Goal: Task Accomplishment & Management: Complete application form

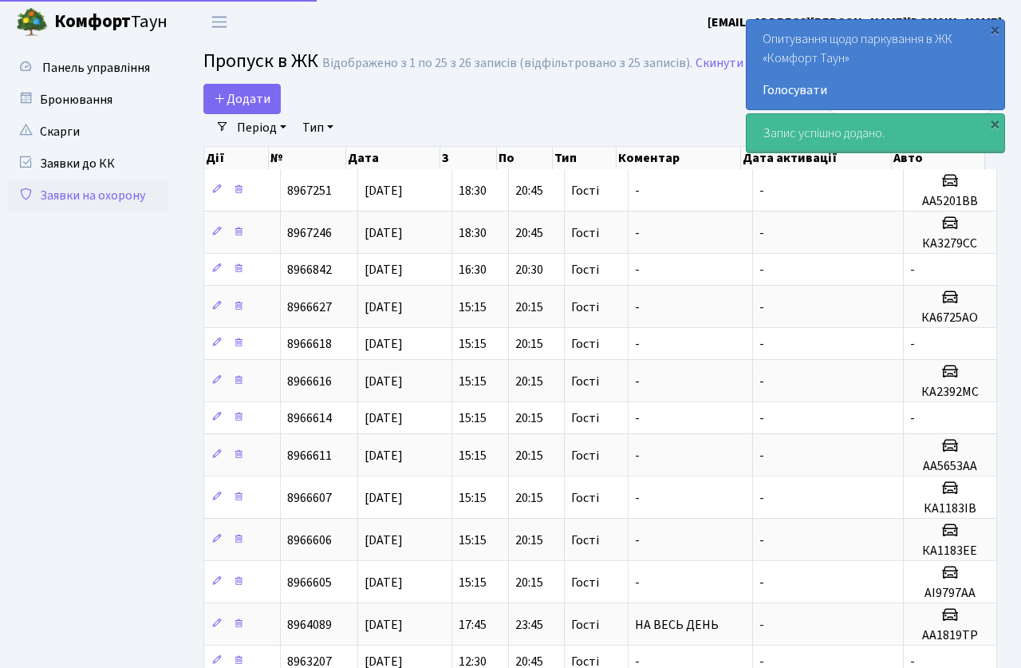
select select "25"
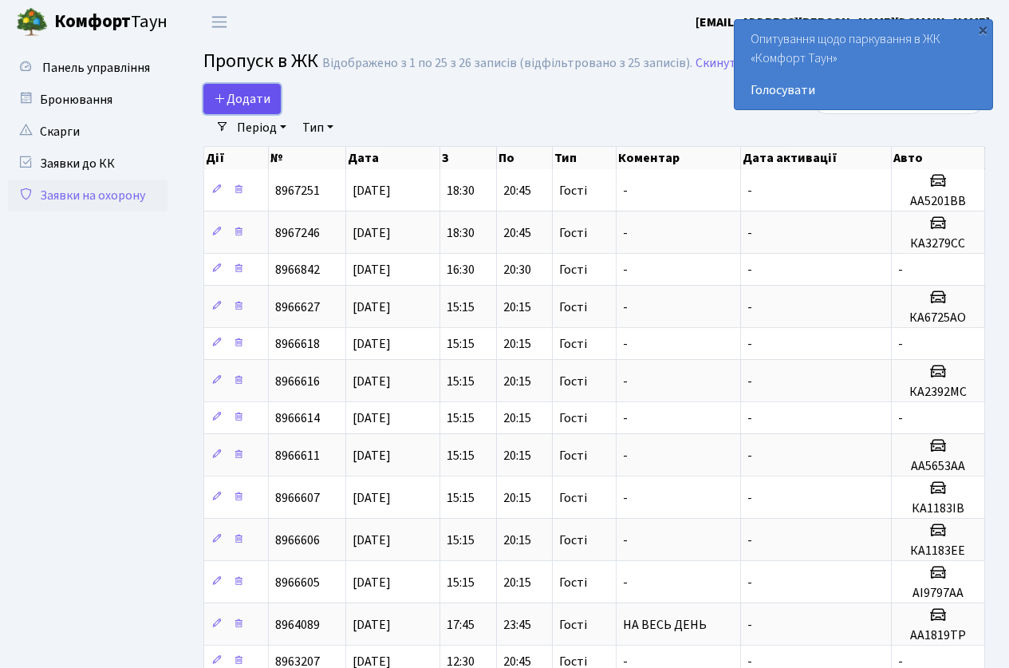
click at [251, 95] on span "Додати" at bounding box center [242, 99] width 57 height 18
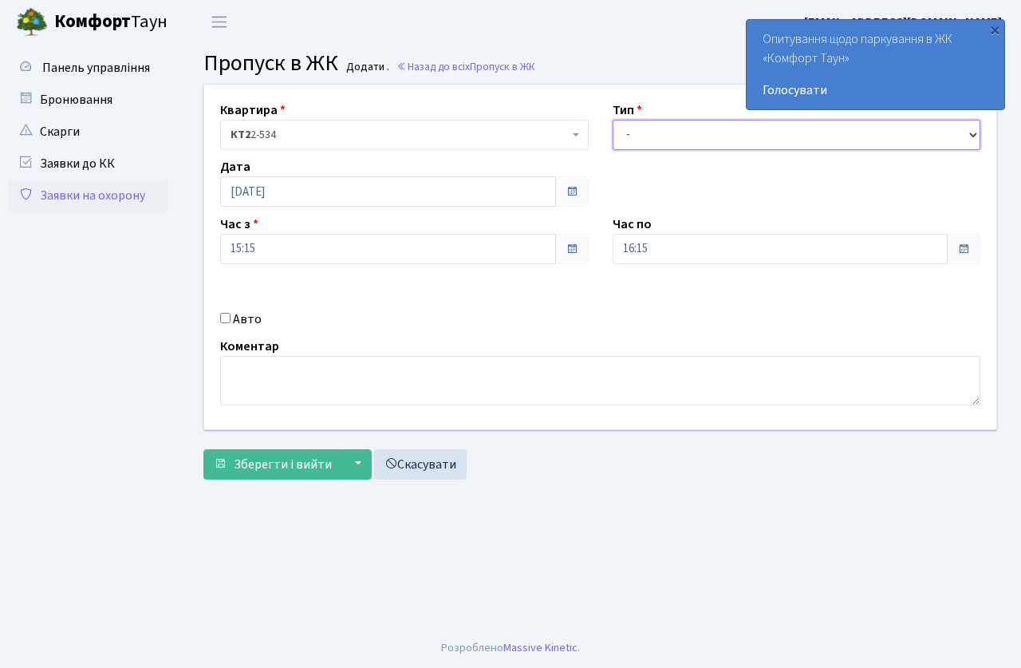
drag, startPoint x: 690, startPoint y: 136, endPoint x: 690, endPoint y: 146, distance: 10.4
click at [690, 136] on select "- Доставка Таксі Гості Сервіс" at bounding box center [797, 135] width 369 height 30
select select "3"
click at [613, 120] on select "- Доставка Таксі Гості Сервіс" at bounding box center [797, 135] width 369 height 30
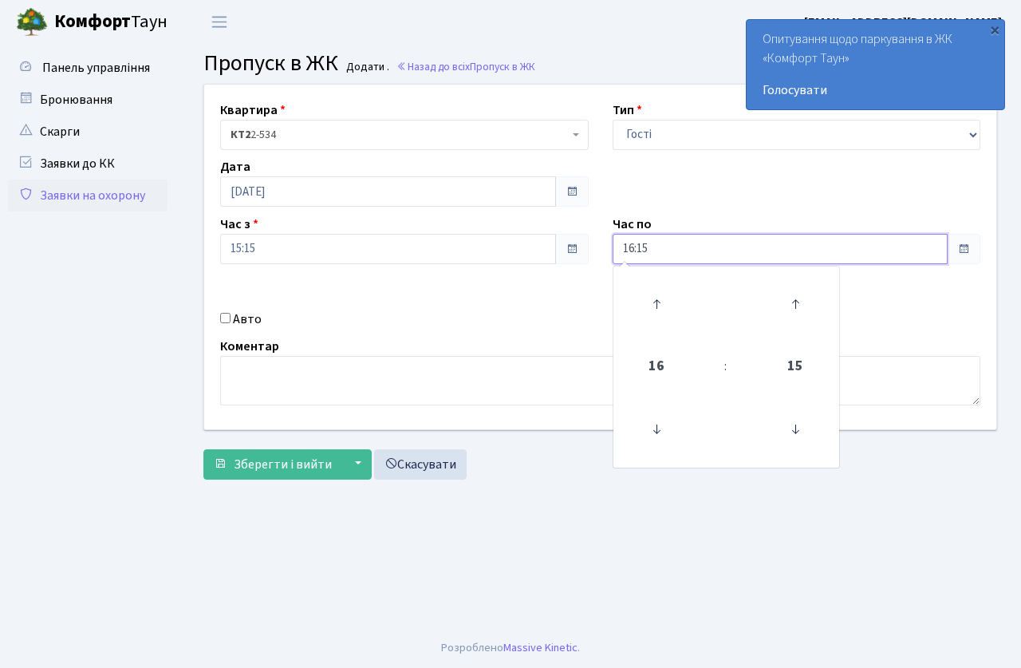
click at [665, 243] on input "16:15" at bounding box center [781, 249] width 336 height 30
click at [653, 301] on icon at bounding box center [656, 303] width 43 height 43
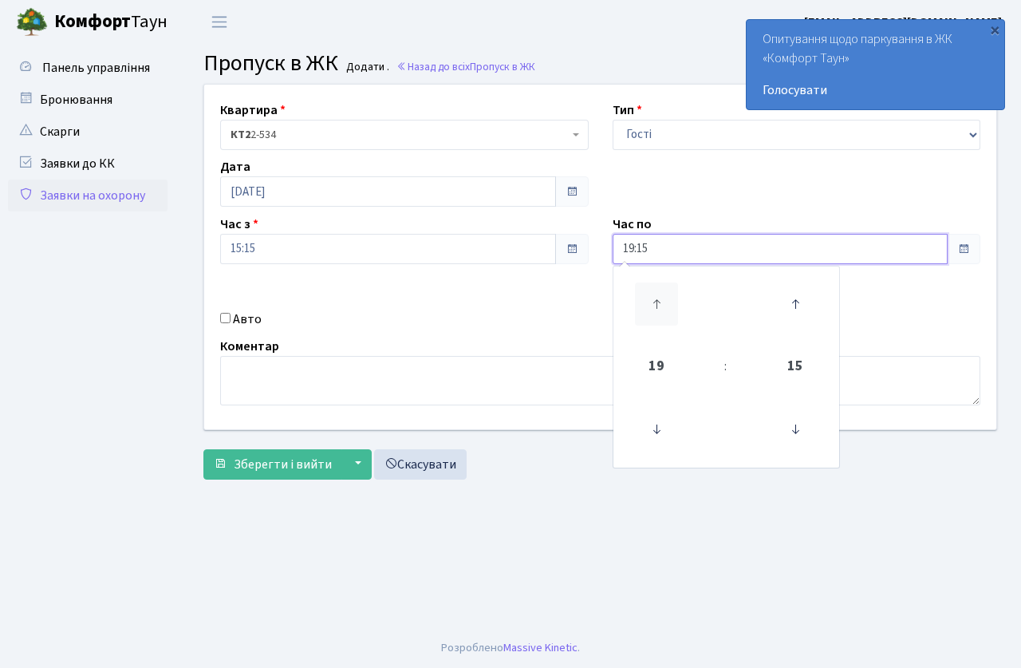
type input "20:15"
click at [361, 310] on div "Авто" at bounding box center [404, 319] width 393 height 19
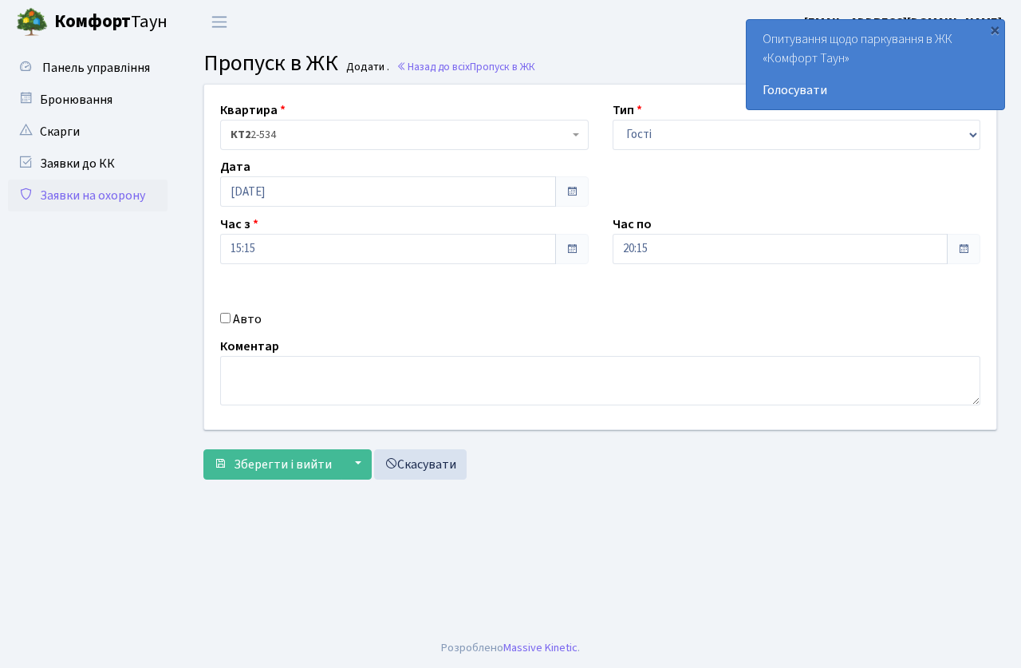
click at [226, 315] on input "Авто" at bounding box center [225, 318] width 10 height 10
checkbox input "true"
type input "R"
type input "к"
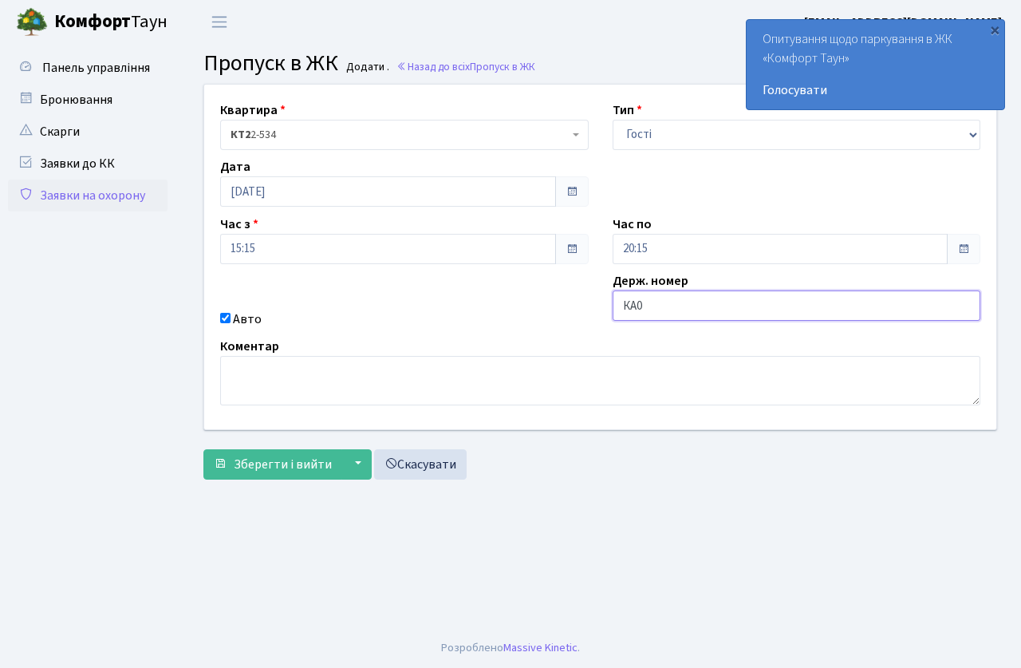
type input "КА0466НО"
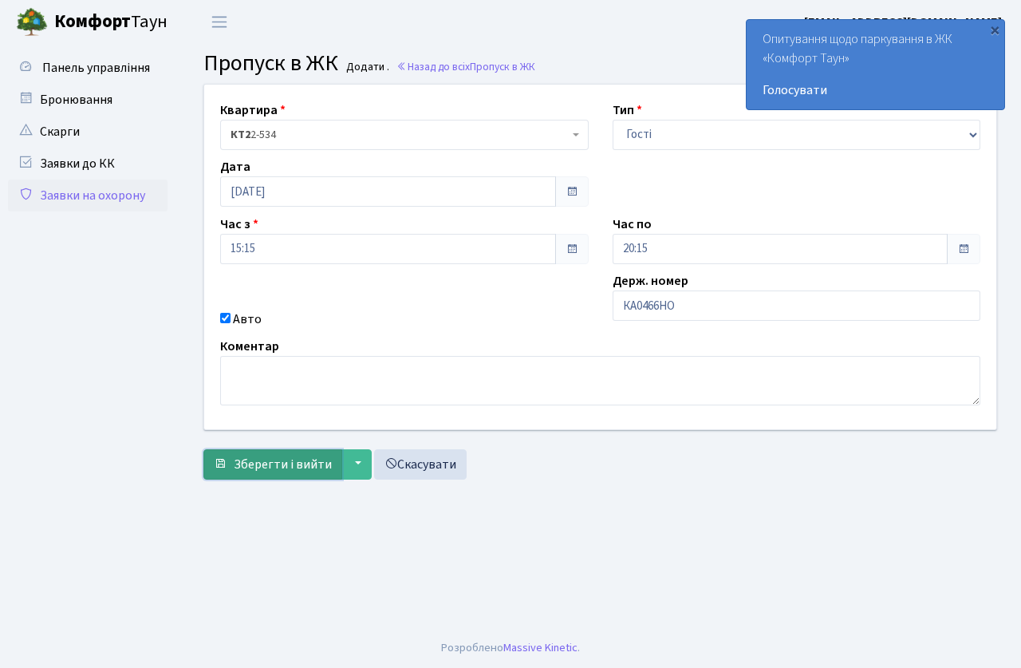
click at [255, 456] on span "Зберегти і вийти" at bounding box center [283, 465] width 98 height 18
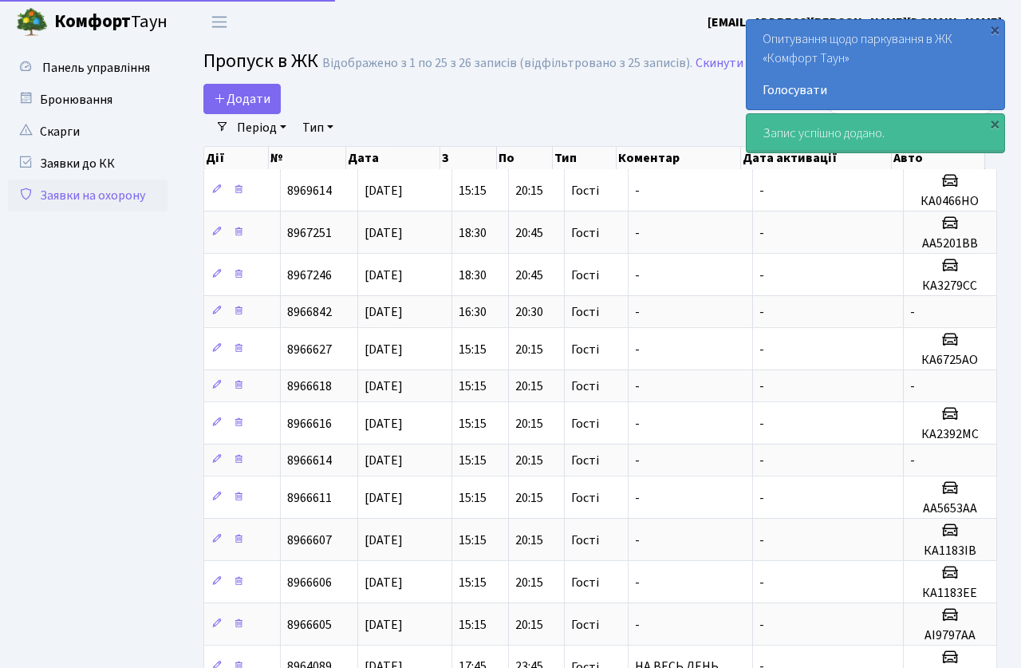
select select "25"
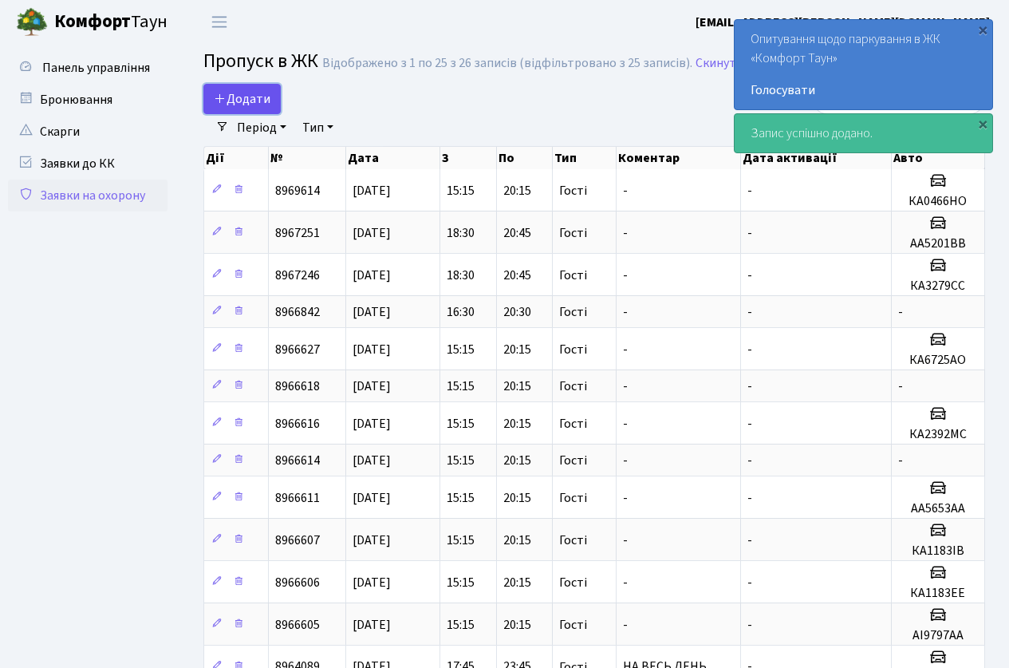
click at [231, 99] on span "Додати" at bounding box center [242, 99] width 57 height 18
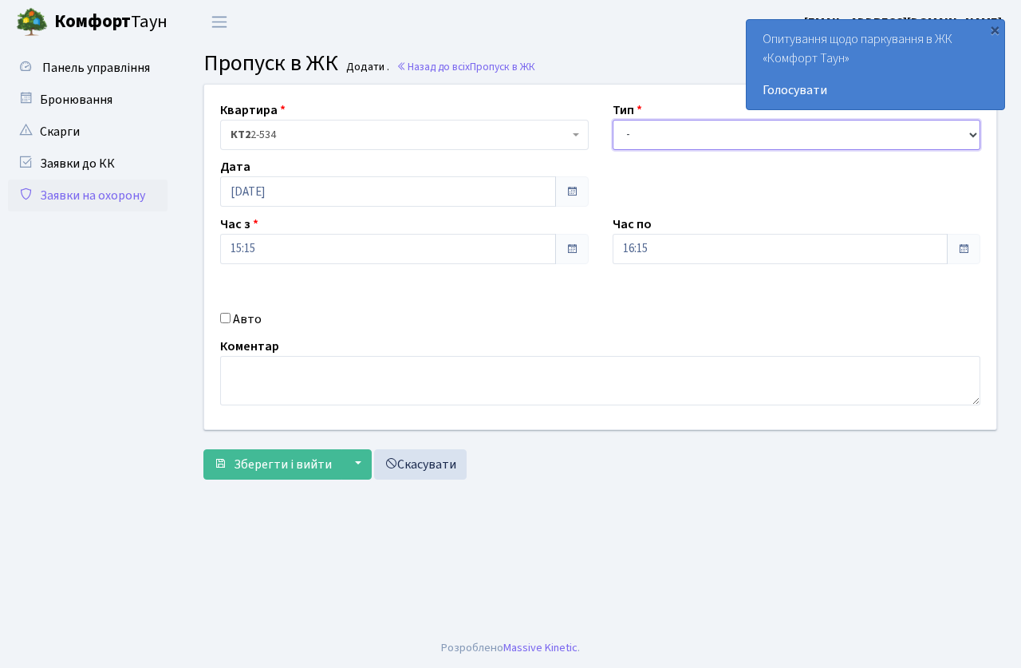
click at [703, 136] on select "- Доставка Таксі Гості Сервіс" at bounding box center [797, 135] width 369 height 30
select select "3"
click at [613, 120] on select "- Доставка Таксі Гості Сервіс" at bounding box center [797, 135] width 369 height 30
drag, startPoint x: 660, startPoint y: 251, endPoint x: 657, endPoint y: 261, distance: 10.1
click at [657, 261] on input "16:15" at bounding box center [781, 249] width 336 height 30
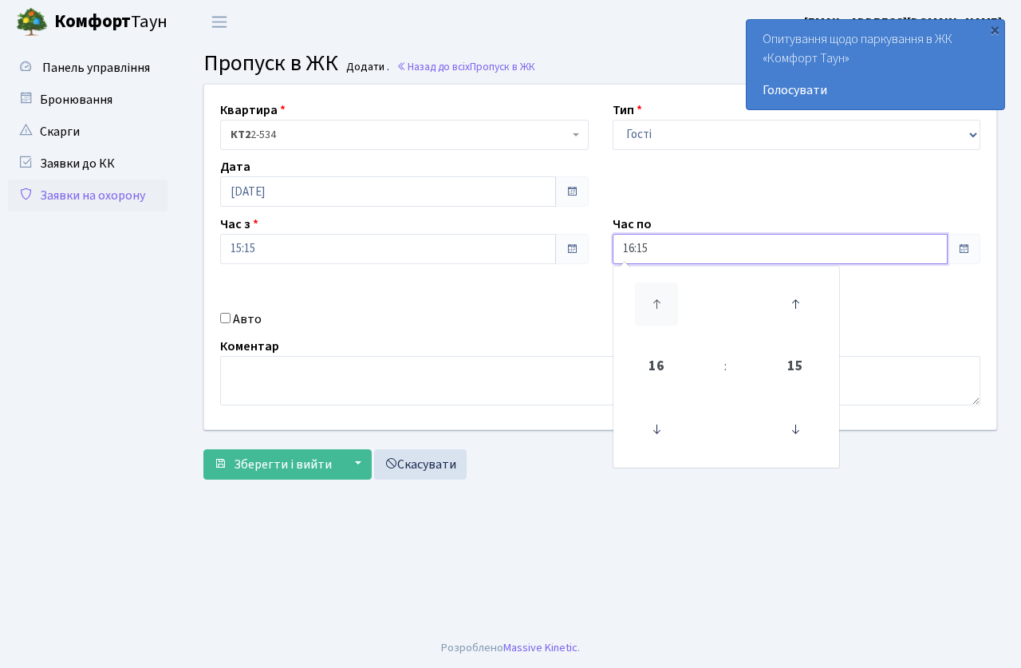
click at [654, 296] on icon at bounding box center [656, 303] width 43 height 43
type input "20:15"
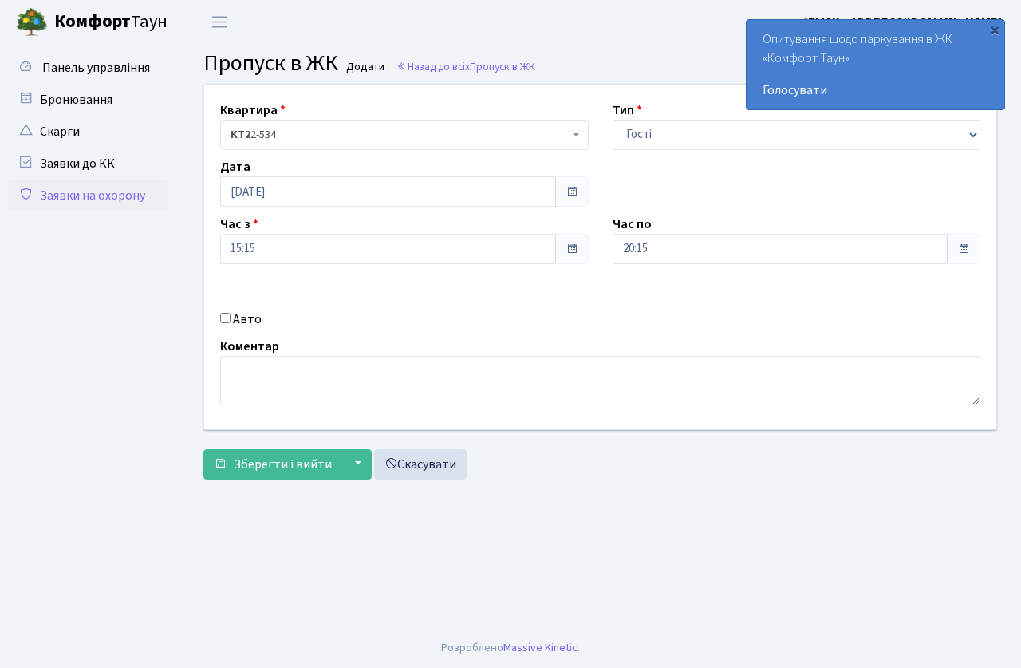
click at [516, 326] on div "Авто" at bounding box center [404, 319] width 393 height 19
click at [225, 318] on input "Авто" at bounding box center [225, 318] width 10 height 10
checkbox input "true"
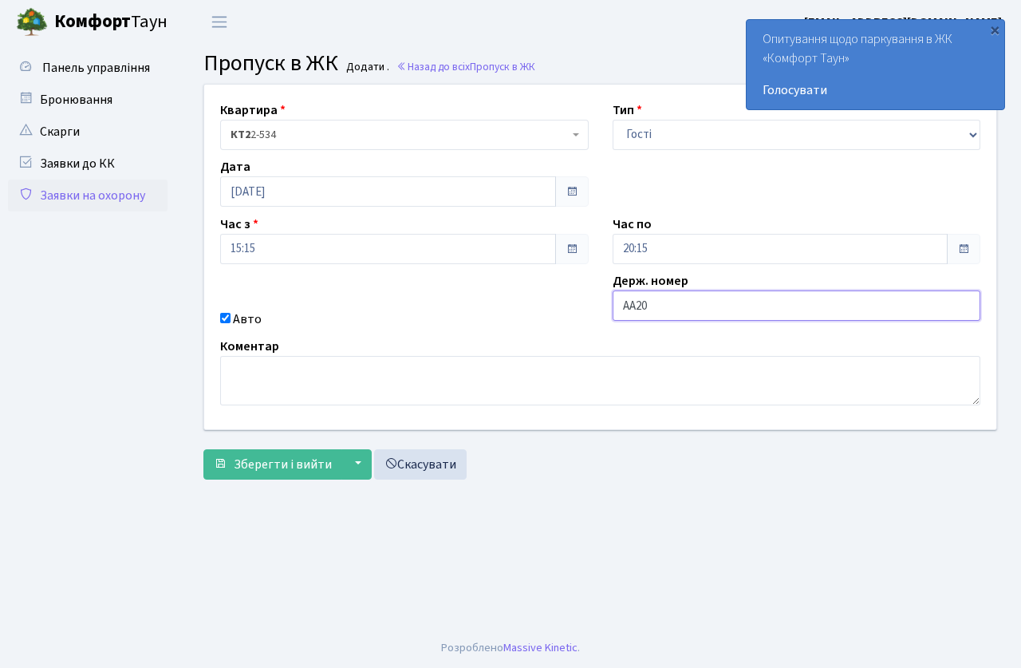
type input "АА2049ІВ"
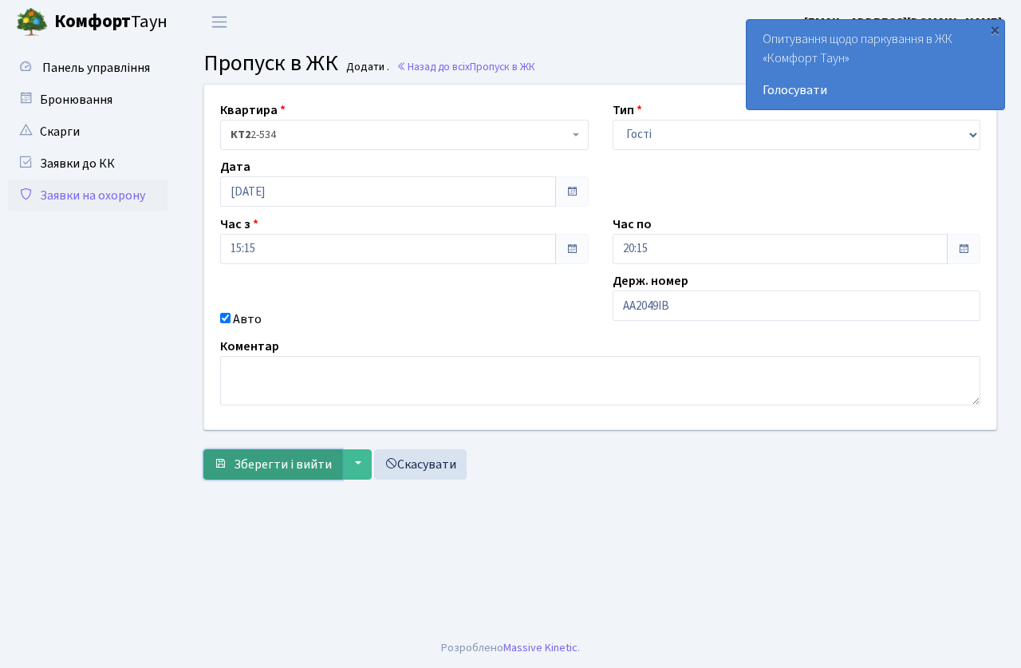
click at [282, 465] on span "Зберегти і вийти" at bounding box center [283, 465] width 98 height 18
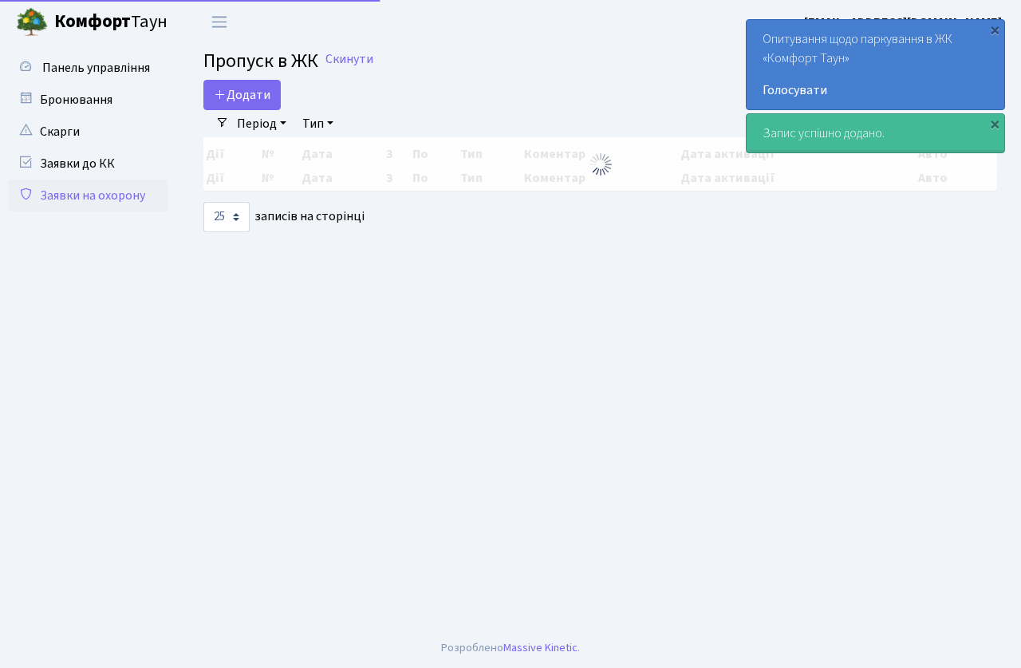
select select "25"
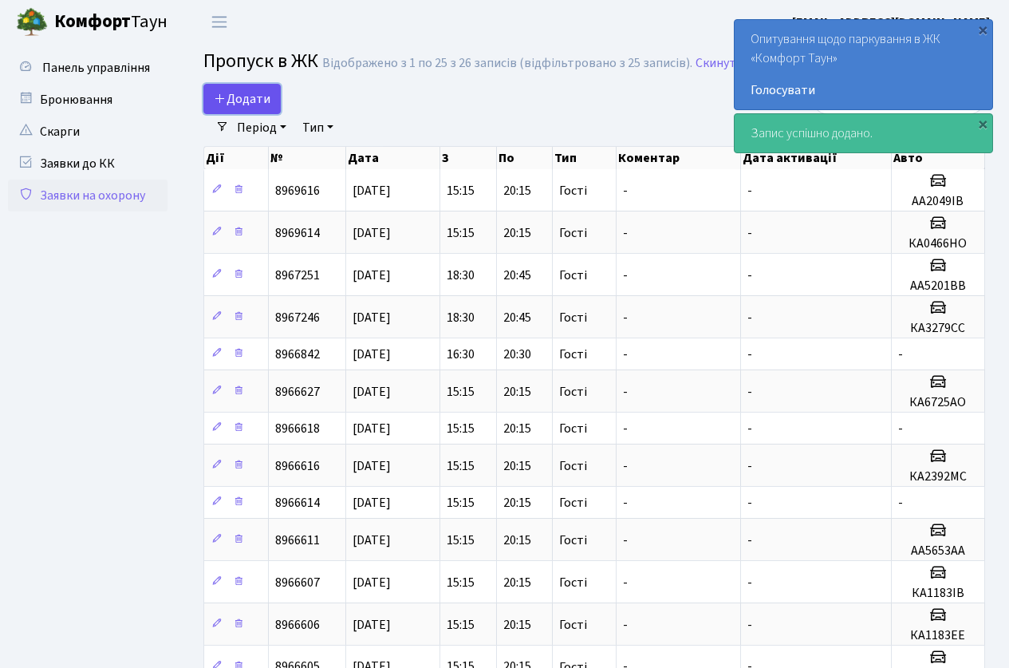
click at [234, 98] on span "Додати" at bounding box center [242, 99] width 57 height 18
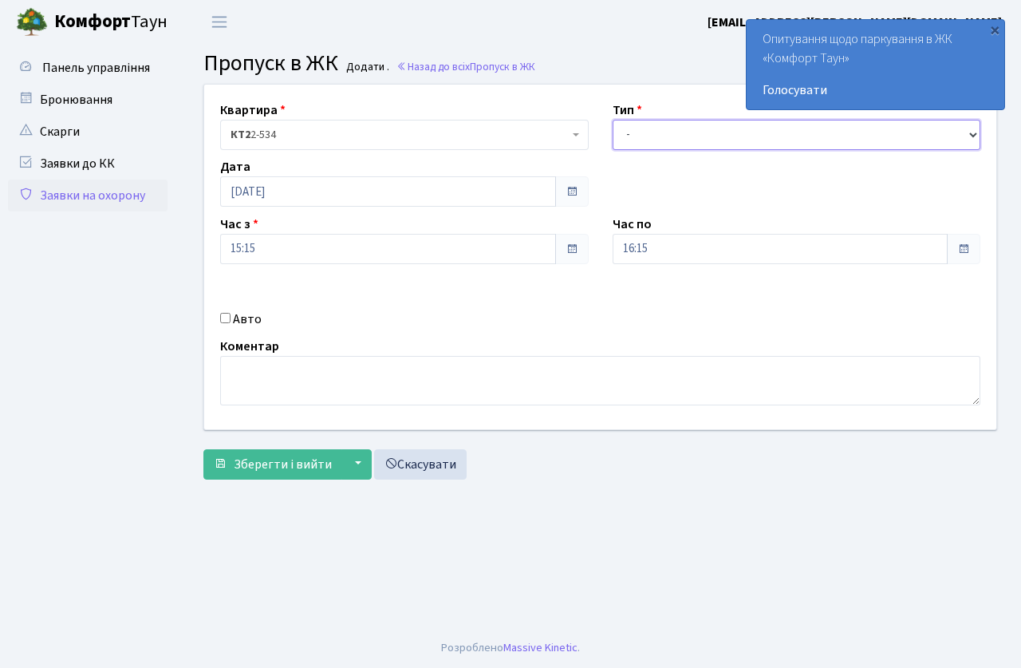
click at [646, 138] on select "- Доставка Таксі Гості Сервіс" at bounding box center [797, 135] width 369 height 30
select select "3"
click at [613, 120] on select "- Доставка Таксі Гості Сервіс" at bounding box center [797, 135] width 369 height 30
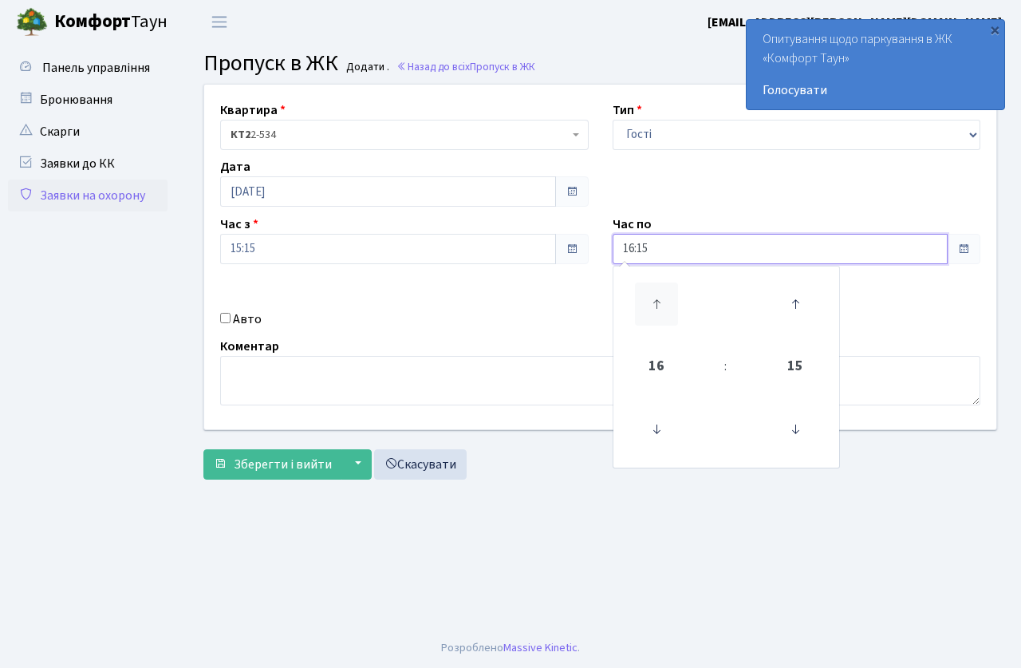
drag, startPoint x: 666, startPoint y: 254, endPoint x: 663, endPoint y: 297, distance: 43.2
click at [669, 264] on div "16:15 16 : 15 00 01 02 03 04 05 06 07 08 09 10 11 12 13 14 15 16 17 18 19 20 21…" at bounding box center [797, 249] width 369 height 30
click at [663, 297] on icon at bounding box center [656, 303] width 43 height 43
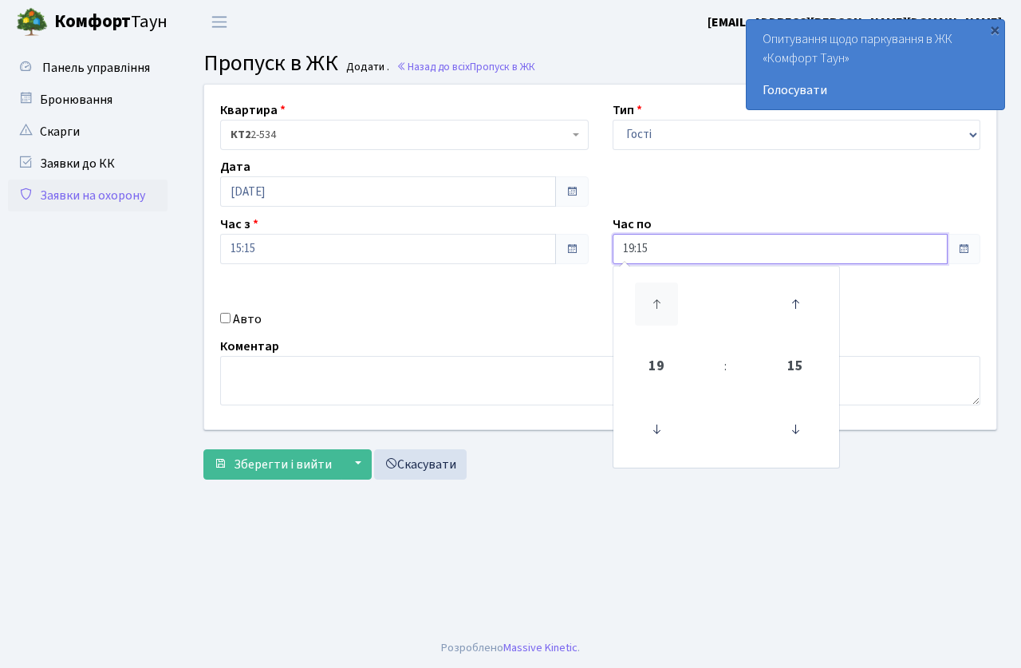
click at [663, 297] on icon at bounding box center [656, 303] width 43 height 43
type input "20:15"
drag, startPoint x: 538, startPoint y: 318, endPoint x: 456, endPoint y: 318, distance: 81.4
click at [537, 318] on div "Авто" at bounding box center [404, 319] width 393 height 19
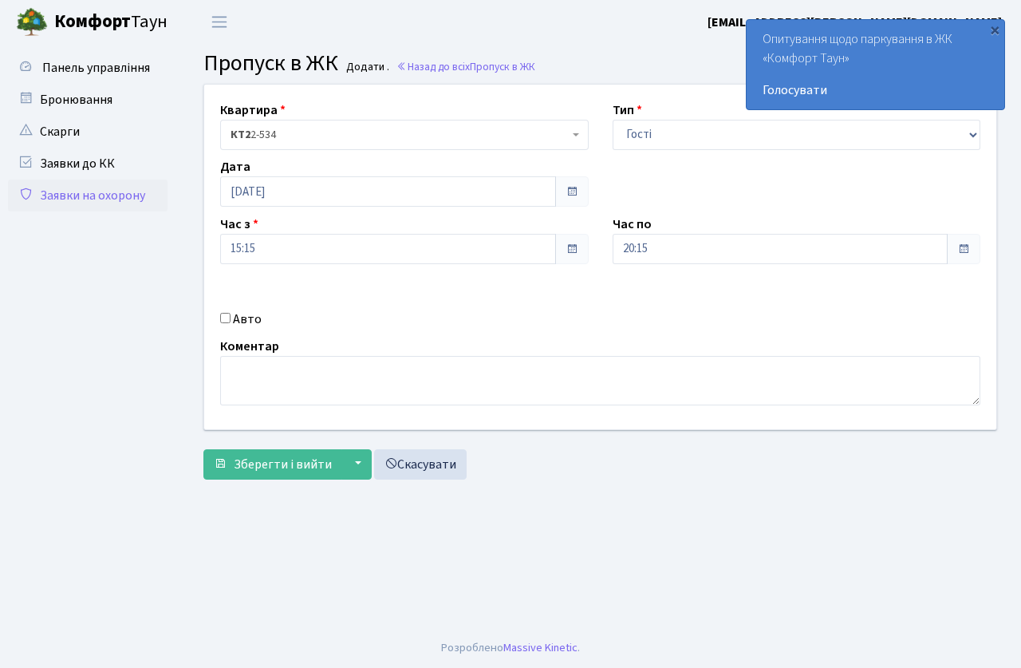
click at [228, 318] on input "Авто" at bounding box center [225, 318] width 10 height 10
checkbox input "true"
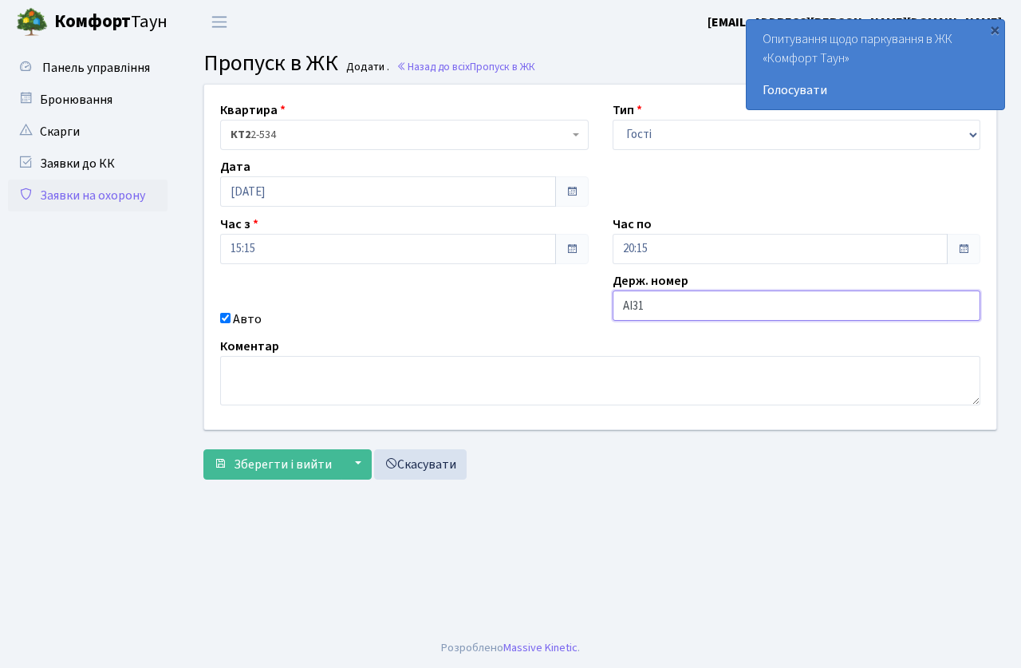
type input "АІ3197РС"
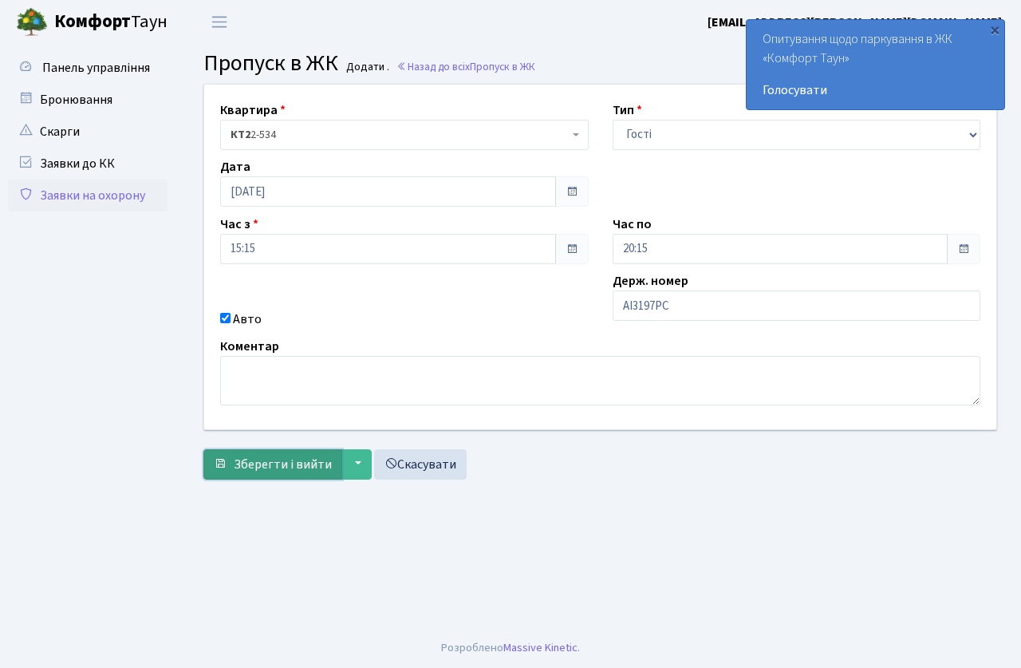
click at [251, 473] on button "Зберегти і вийти" at bounding box center [272, 464] width 139 height 30
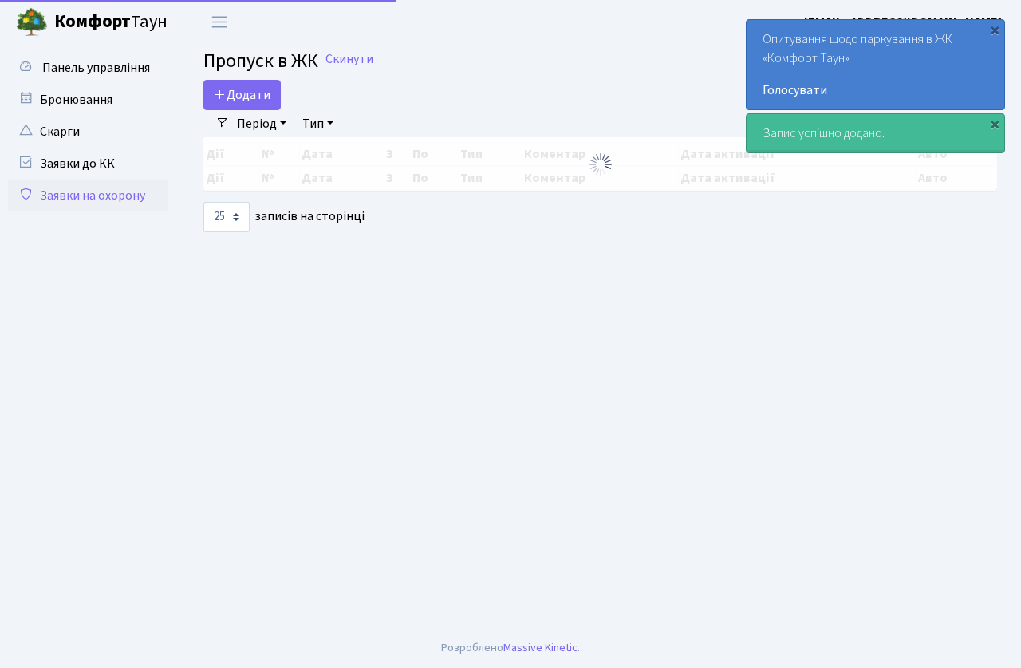
select select "25"
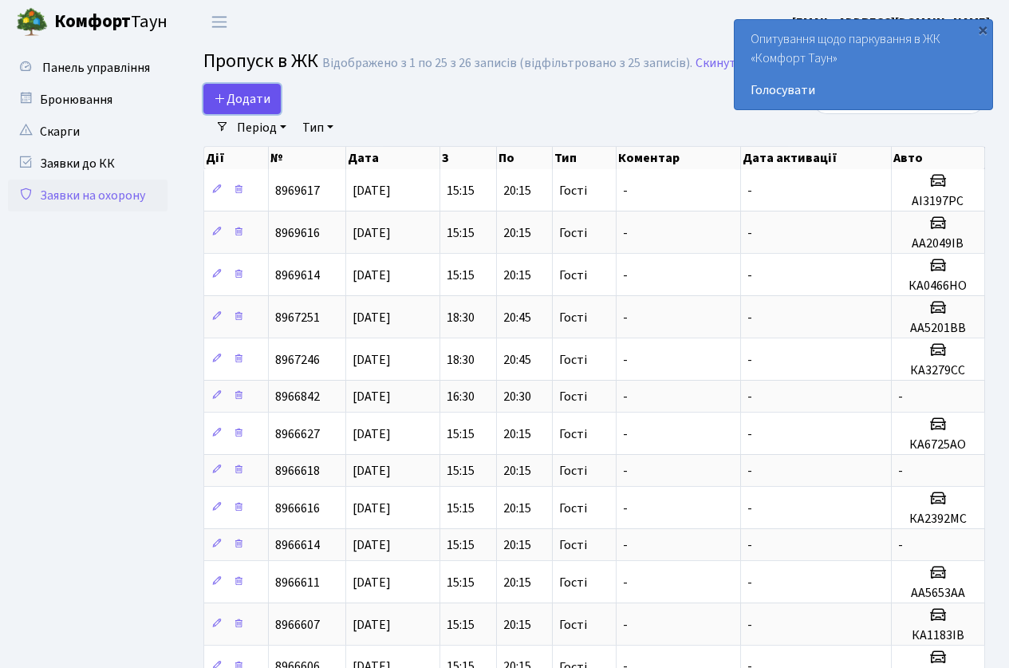
click at [247, 107] on span "Додати" at bounding box center [242, 99] width 57 height 18
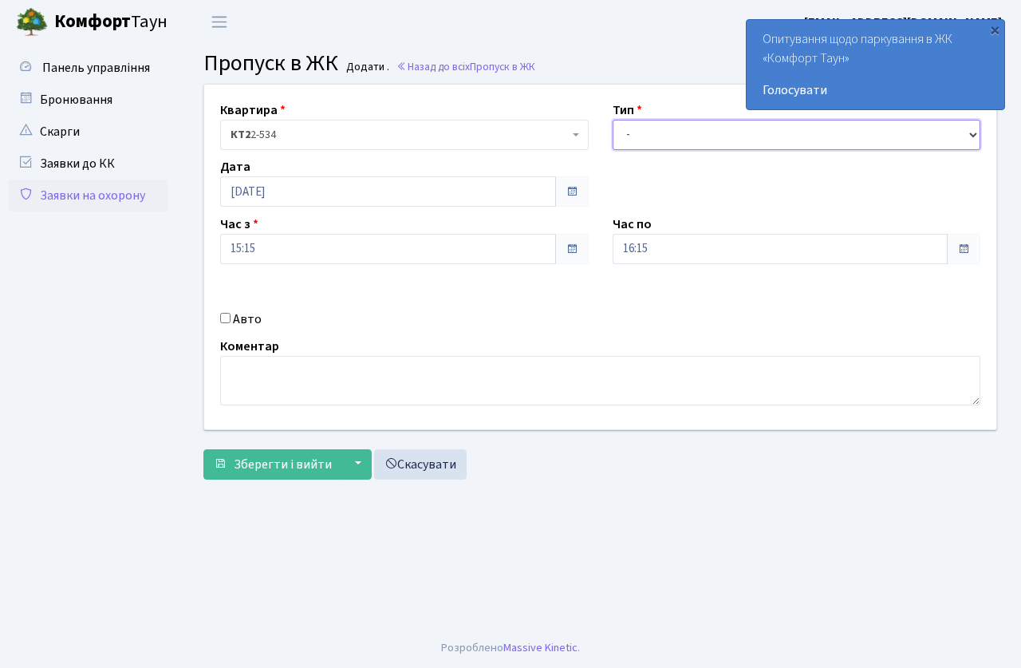
click at [649, 133] on select "- Доставка Таксі Гості Сервіс" at bounding box center [797, 135] width 369 height 30
select select "3"
click at [613, 120] on select "- Доставка Таксі Гості Сервіс" at bounding box center [797, 135] width 369 height 30
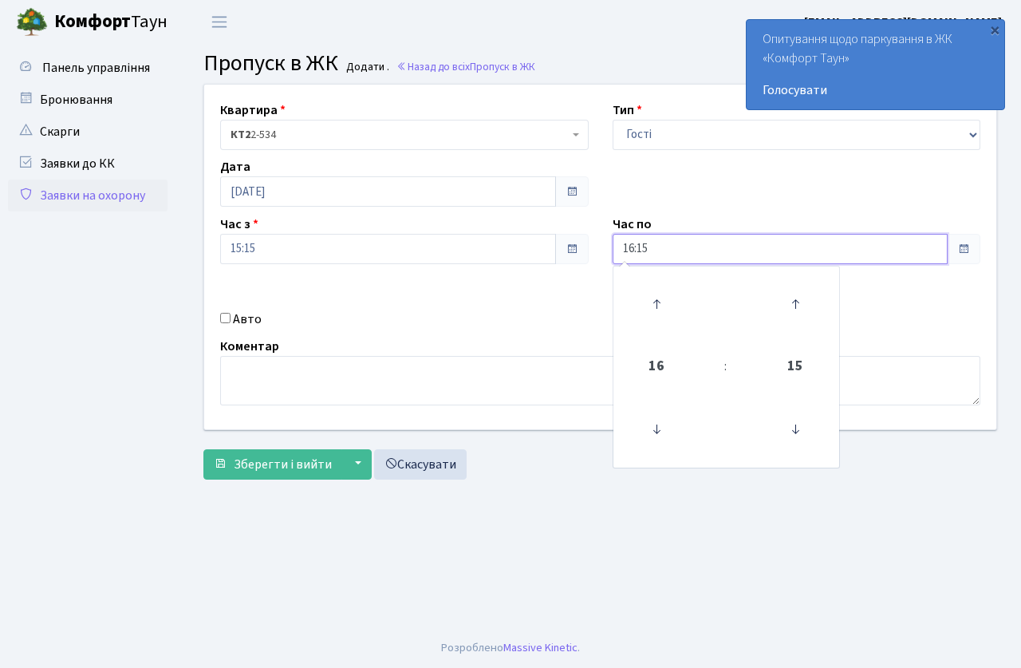
drag, startPoint x: 657, startPoint y: 247, endPoint x: 645, endPoint y: 294, distance: 48.0
click at [657, 248] on input "16:15" at bounding box center [781, 249] width 336 height 30
click at [649, 292] on icon at bounding box center [656, 303] width 43 height 43
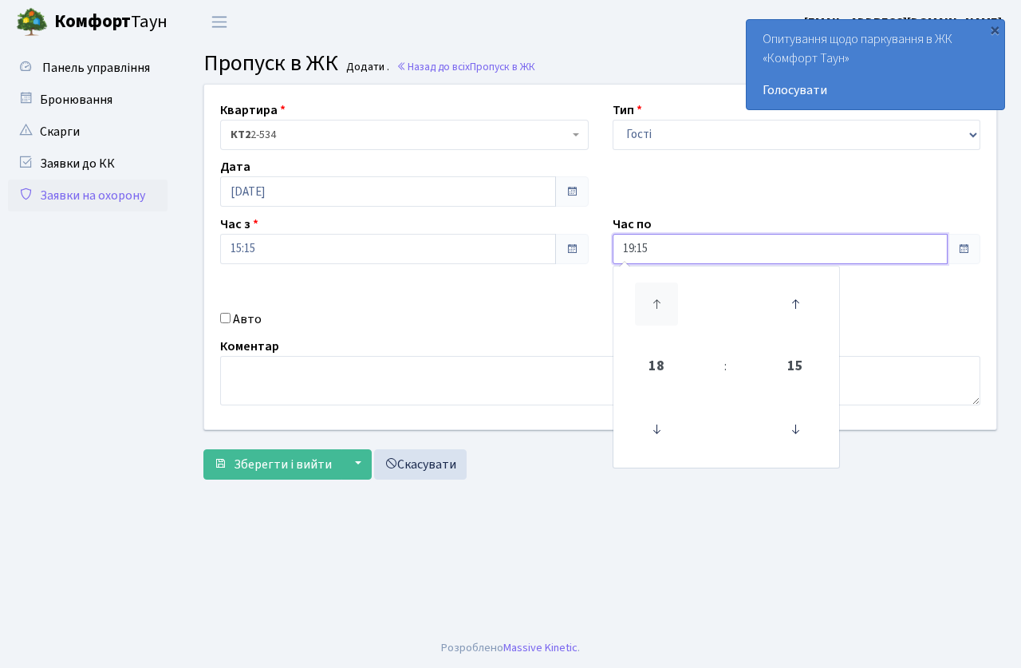
click at [649, 292] on icon at bounding box center [656, 303] width 43 height 43
type input "20:15"
click at [413, 350] on div "Коментар" at bounding box center [600, 371] width 784 height 69
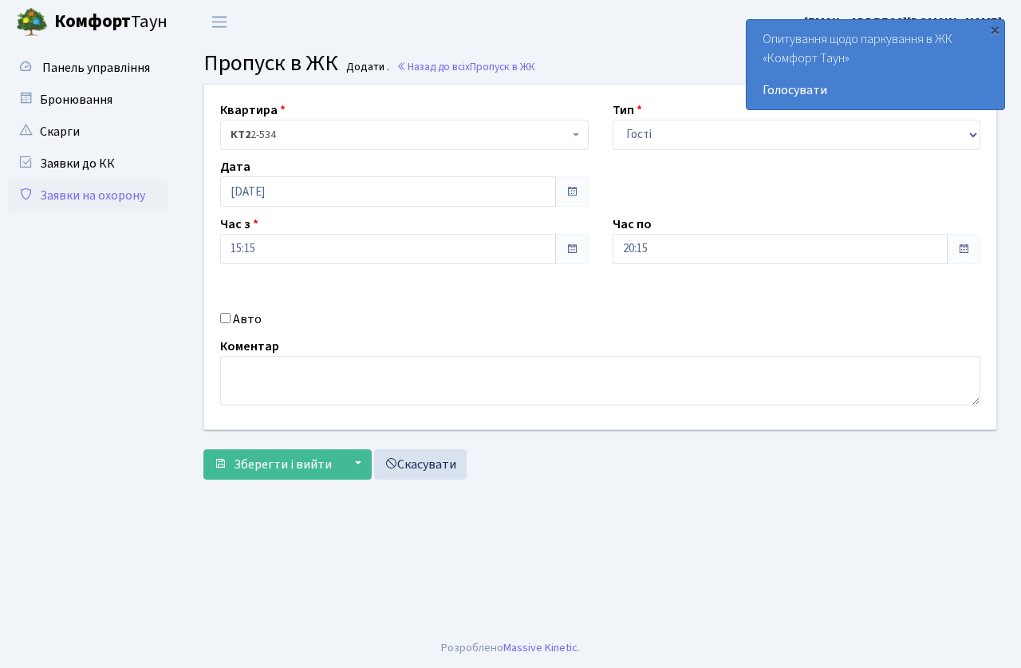
click at [223, 319] on input "Авто" at bounding box center [225, 318] width 10 height 10
checkbox input "true"
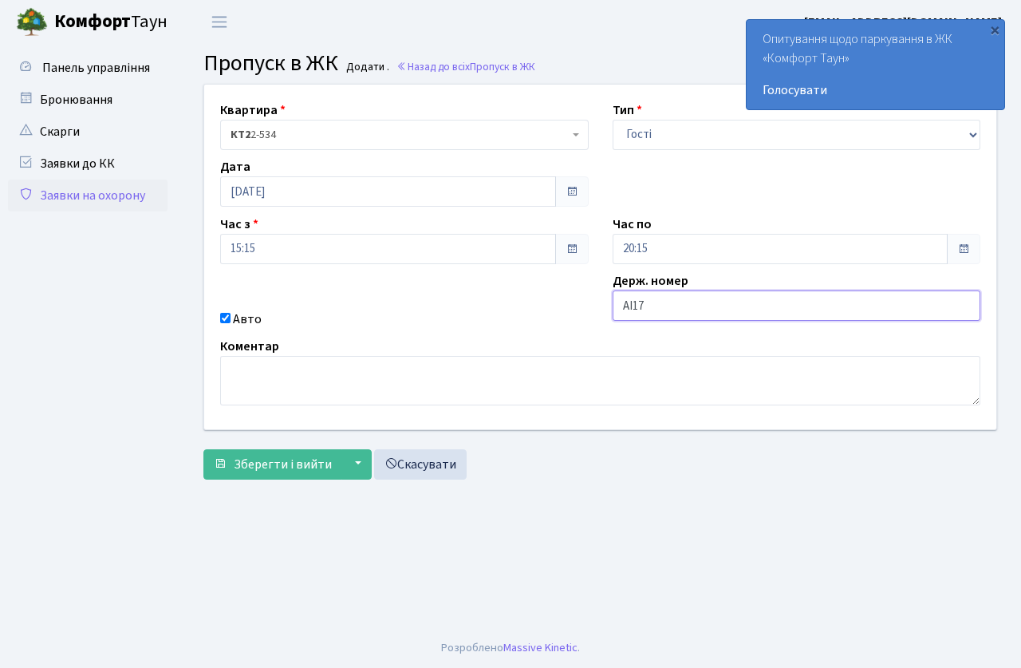
type input "АІ1793РО"
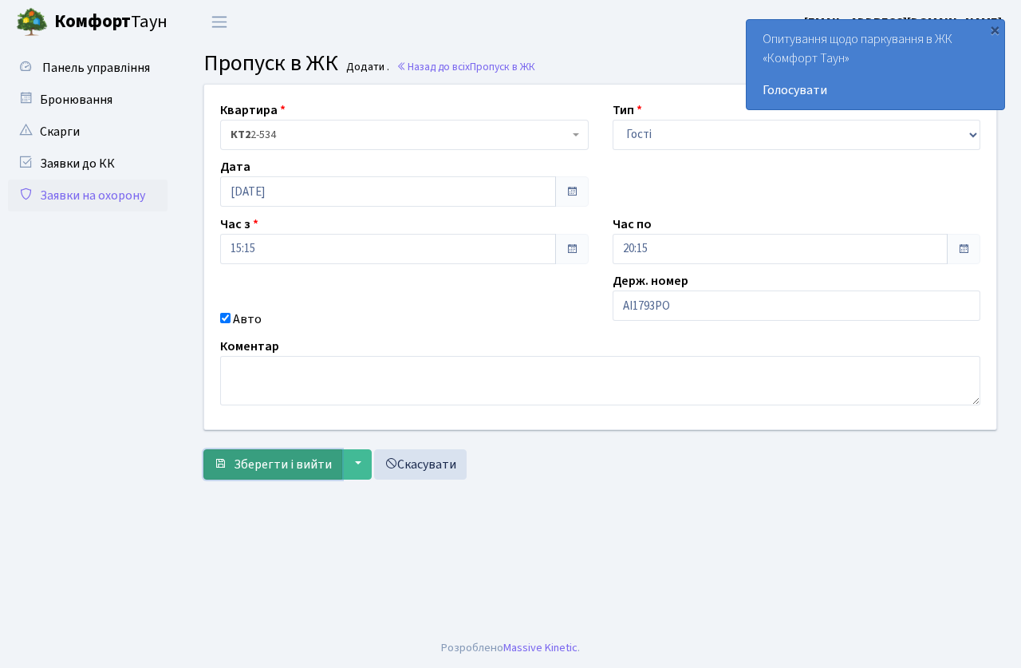
click at [293, 460] on span "Зберегти і вийти" at bounding box center [283, 465] width 98 height 18
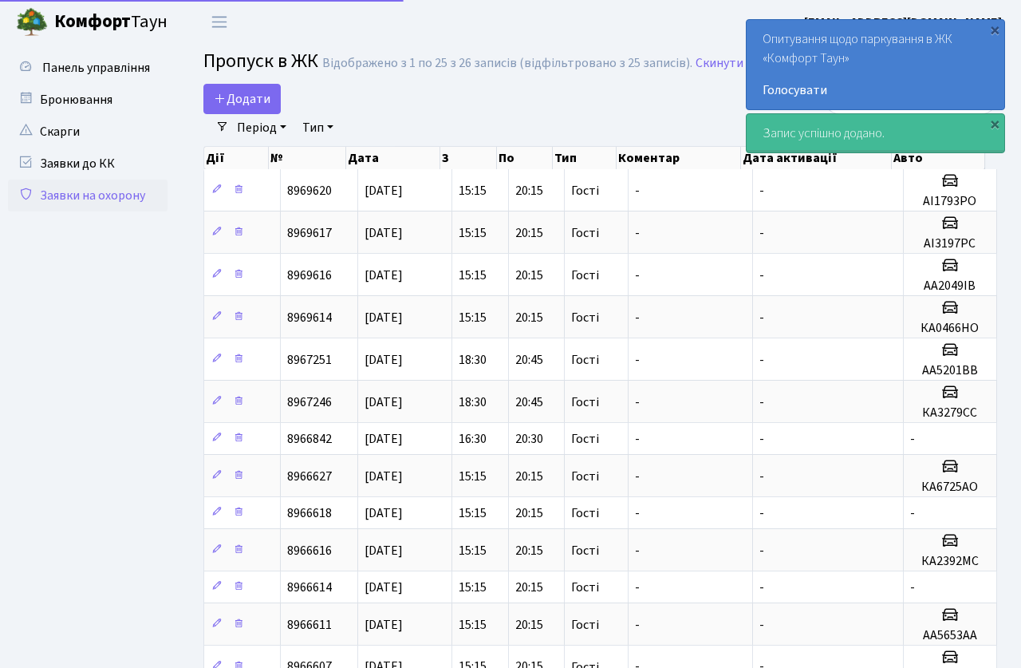
select select "25"
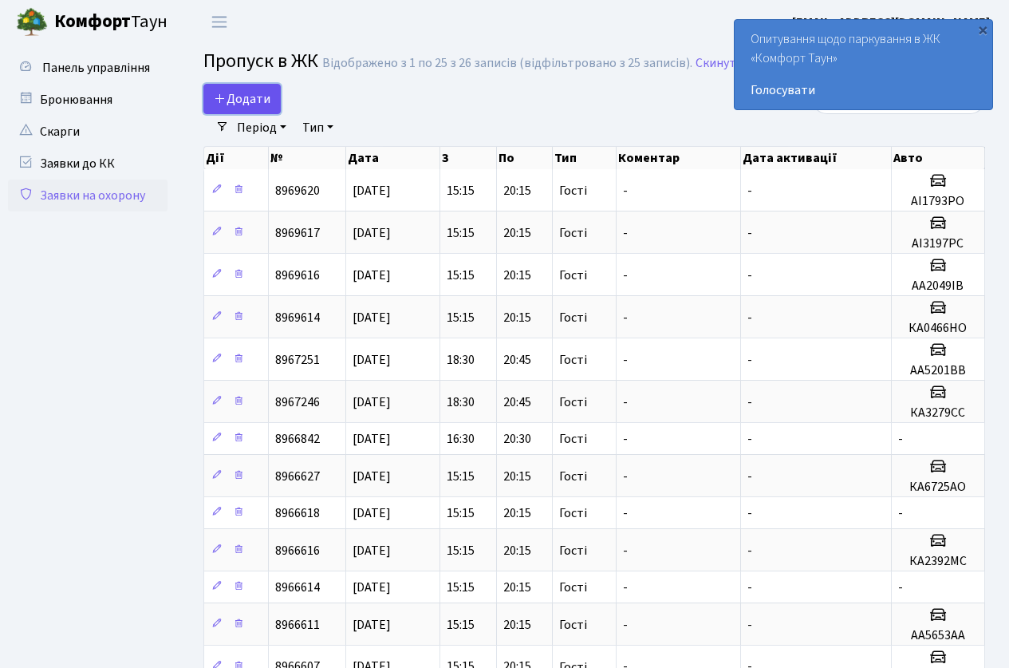
click at [239, 92] on span "Додати" at bounding box center [242, 99] width 57 height 18
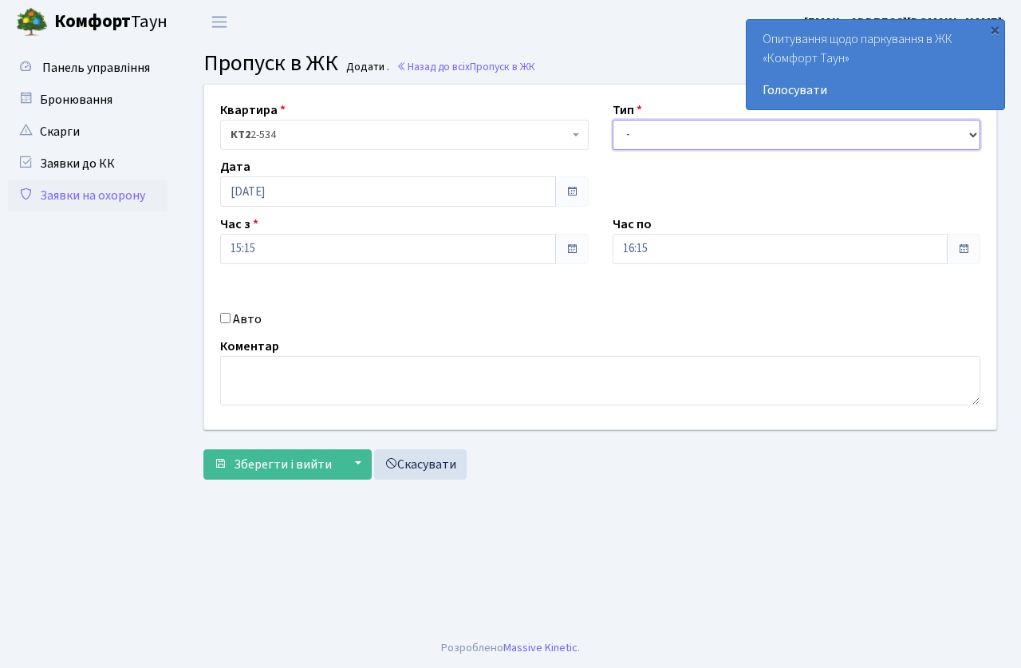
click at [664, 136] on select "- Доставка Таксі Гості Сервіс" at bounding box center [797, 135] width 369 height 30
select select "3"
click at [613, 120] on select "- Доставка Таксі Гості Сервіс" at bounding box center [797, 135] width 369 height 30
click at [670, 247] on input "16:15" at bounding box center [781, 249] width 336 height 30
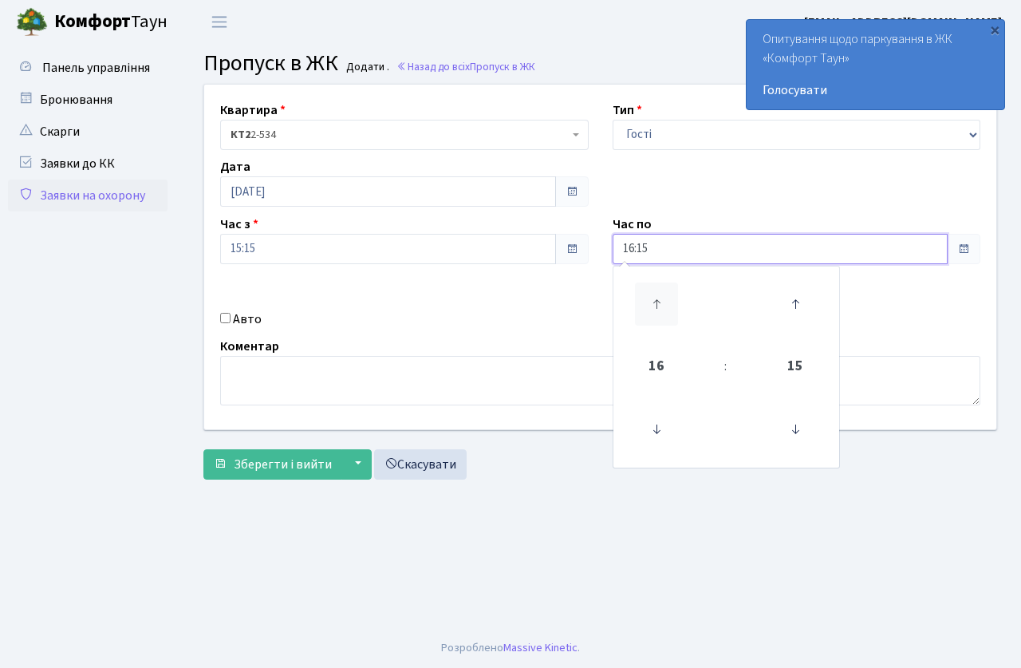
click at [658, 306] on icon at bounding box center [656, 303] width 43 height 43
type input "20:15"
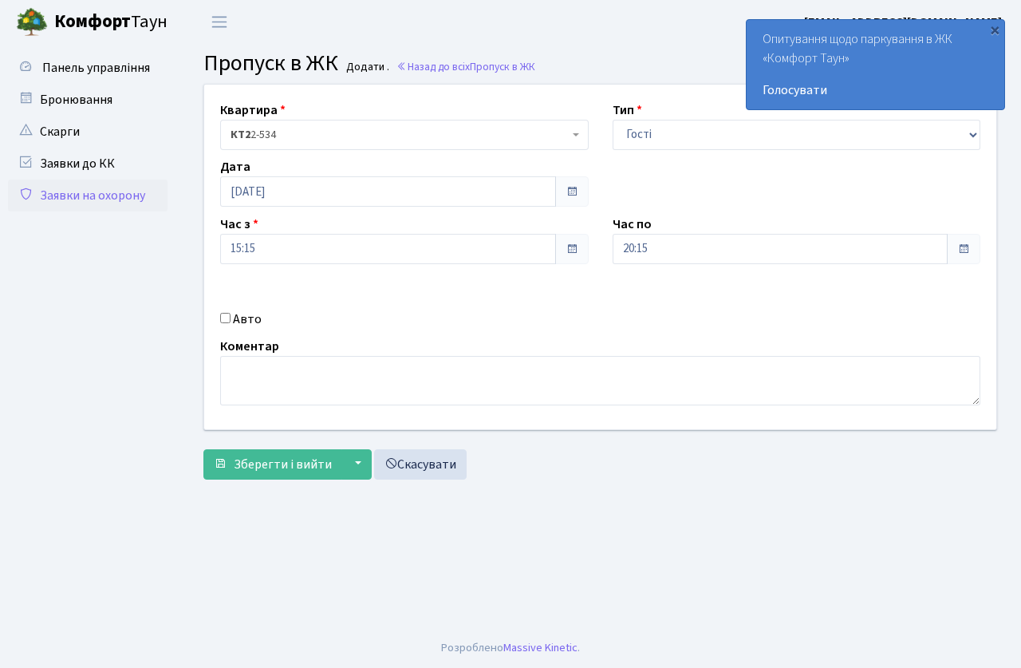
drag, startPoint x: 533, startPoint y: 315, endPoint x: 255, endPoint y: 307, distance: 278.6
click at [527, 316] on div "Авто" at bounding box center [404, 319] width 393 height 19
click at [224, 320] on input "Авто" at bounding box center [225, 318] width 10 height 10
checkbox input "true"
type input "АР4396КЕ"
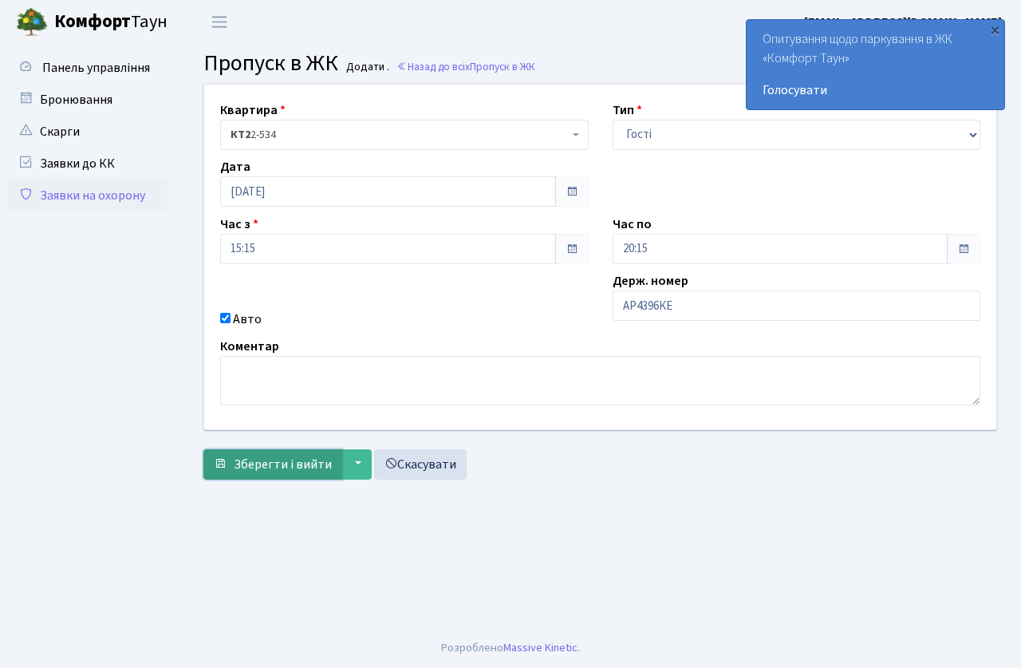
click at [282, 466] on span "Зберегти і вийти" at bounding box center [283, 465] width 98 height 18
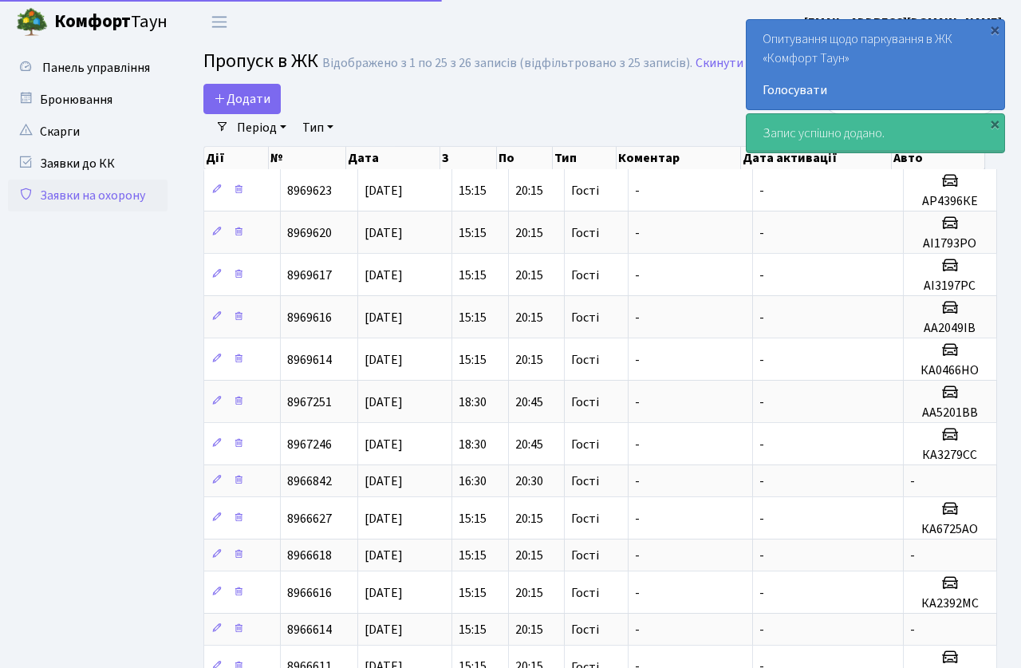
select select "25"
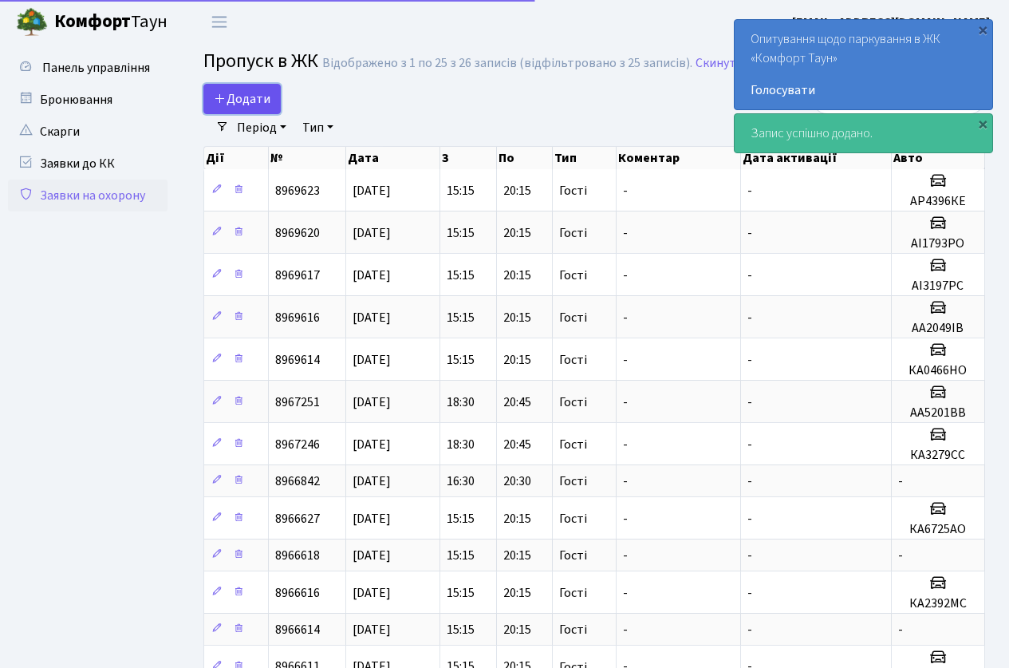
click at [260, 93] on span "Додати" at bounding box center [242, 99] width 57 height 18
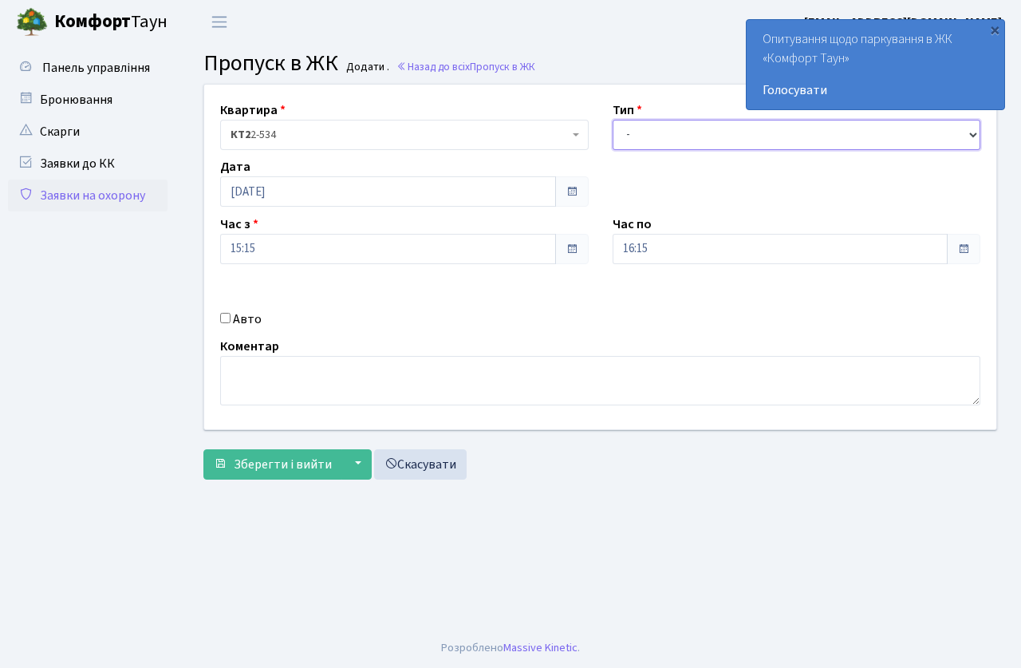
click at [662, 146] on select "- Доставка Таксі Гості Сервіс" at bounding box center [797, 135] width 369 height 30
select select "3"
click at [613, 120] on select "- Доставка Таксі Гості Сервіс" at bounding box center [797, 135] width 369 height 30
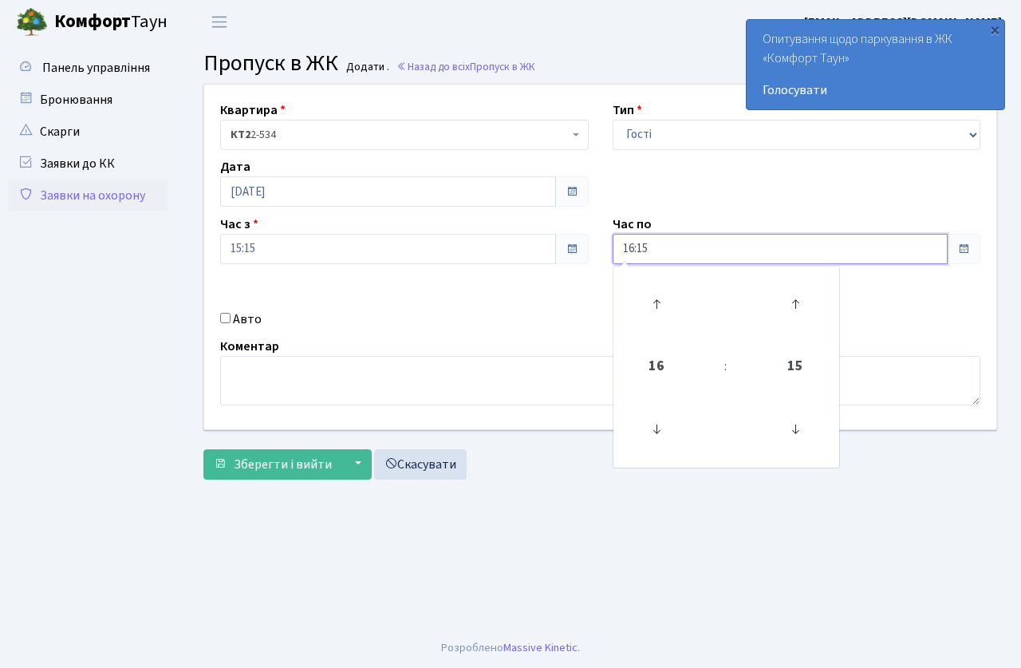
click at [662, 252] on input "16:15" at bounding box center [781, 249] width 336 height 30
click at [647, 296] on icon at bounding box center [656, 303] width 43 height 43
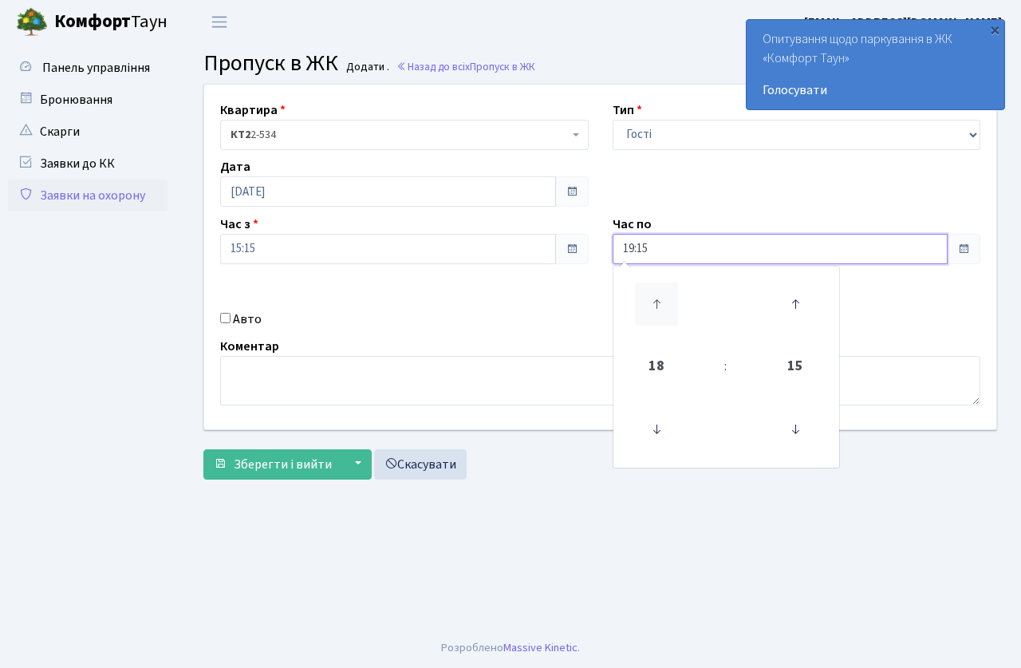
type input "20:15"
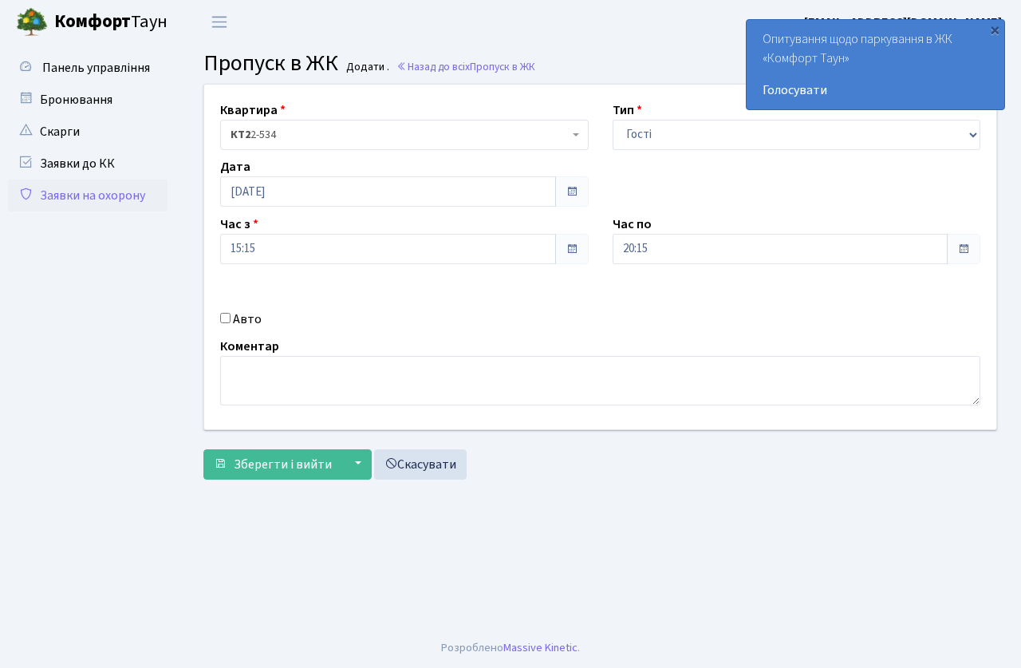
click at [488, 326] on div "Авто" at bounding box center [404, 319] width 393 height 19
click at [227, 319] on input "Авто" at bounding box center [225, 318] width 10 height 10
checkbox input "true"
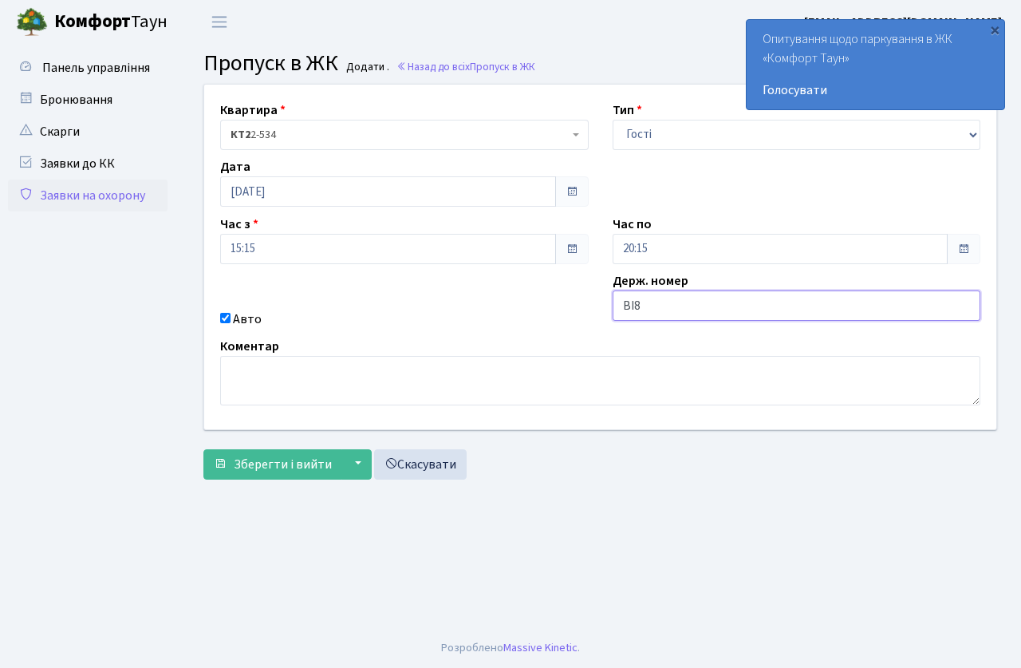
type input "ВІ8226ЕВ"
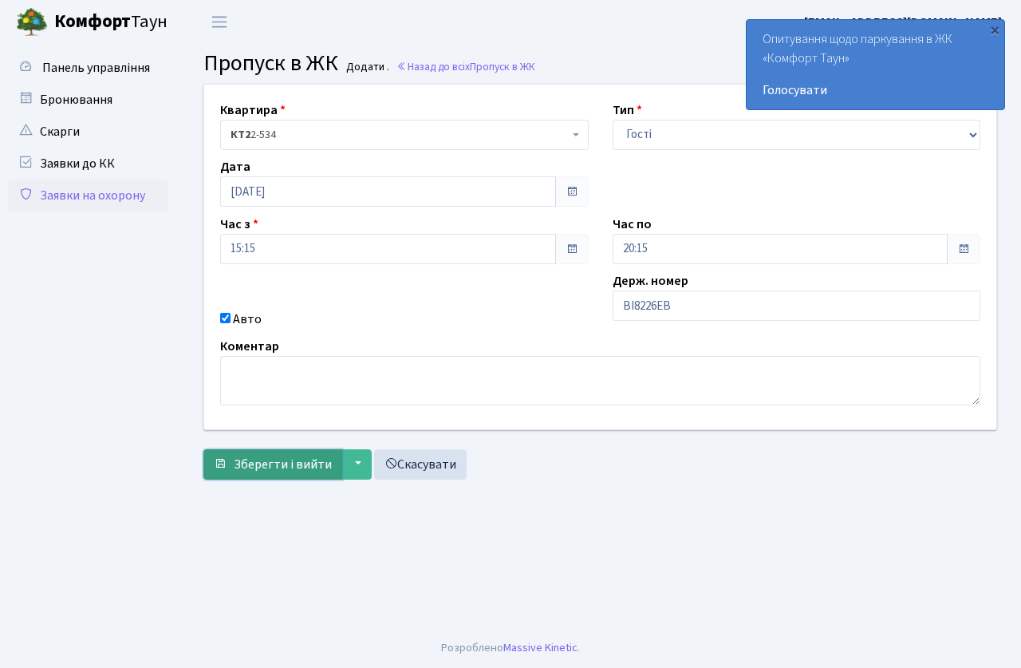
click at [298, 459] on span "Зберегти і вийти" at bounding box center [283, 465] width 98 height 18
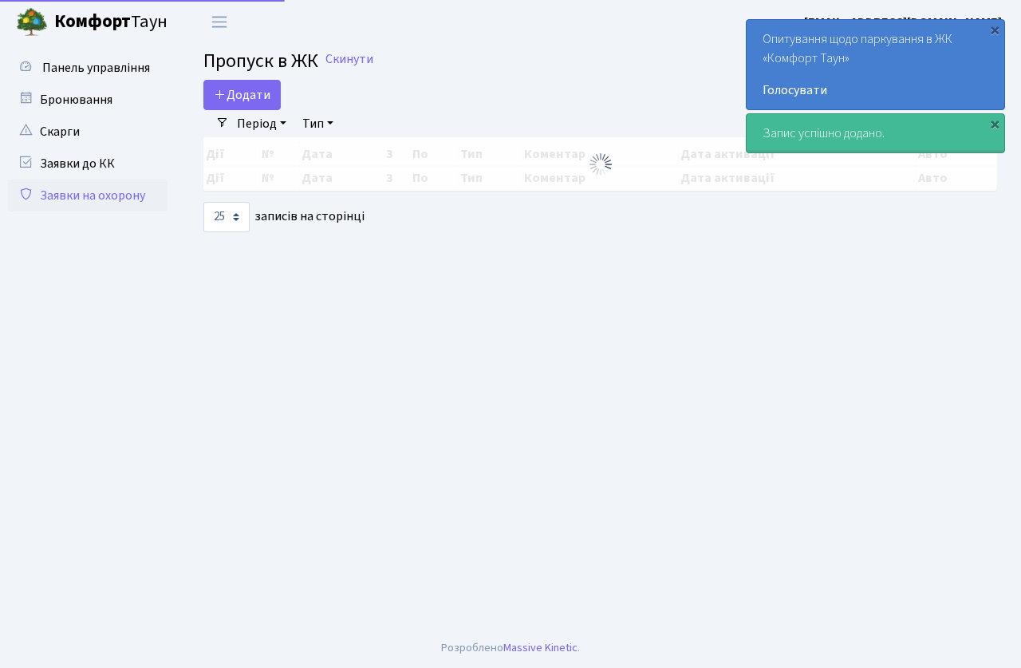
select select "25"
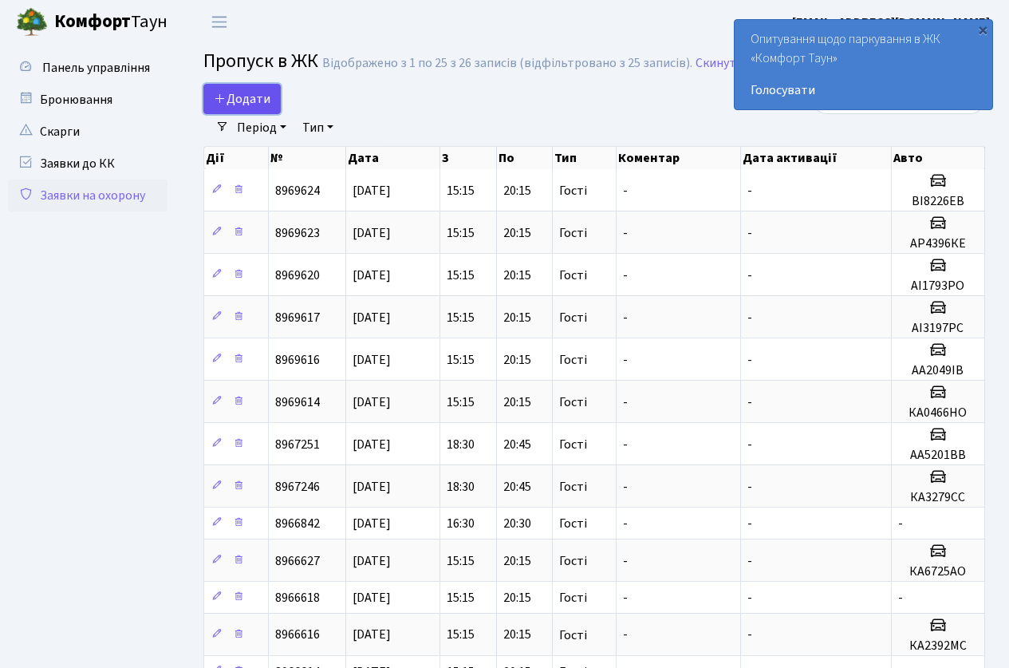
click at [243, 92] on span "Додати" at bounding box center [242, 99] width 57 height 18
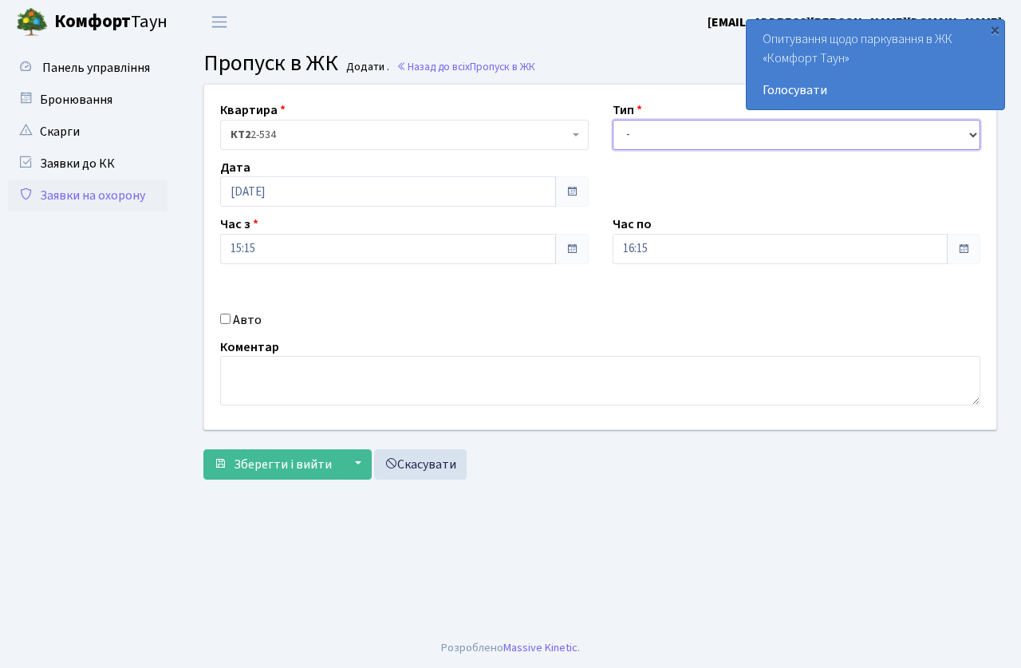
drag, startPoint x: 715, startPoint y: 148, endPoint x: 710, endPoint y: 164, distance: 16.7
click at [710, 164] on div "Квартира <b>КТ2</b>&nbsp;&nbsp;&nbsp;2-534 КТ2 2-534 Тип - Доставка Таксі Гості…" at bounding box center [600, 257] width 816 height 345
select select "3"
click at [613, 120] on select "- Доставка Таксі Гості Сервіс" at bounding box center [797, 135] width 369 height 30
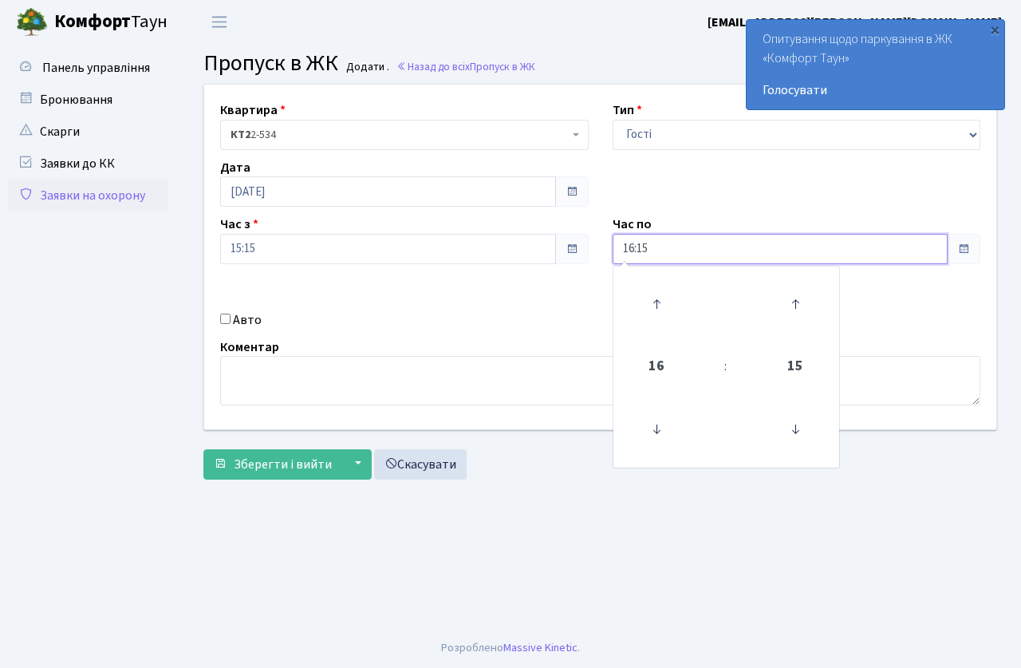
drag, startPoint x: 663, startPoint y: 255, endPoint x: 657, endPoint y: 282, distance: 26.9
click at [663, 256] on input "16:15" at bounding box center [781, 249] width 336 height 30
click at [656, 290] on icon at bounding box center [656, 303] width 43 height 43
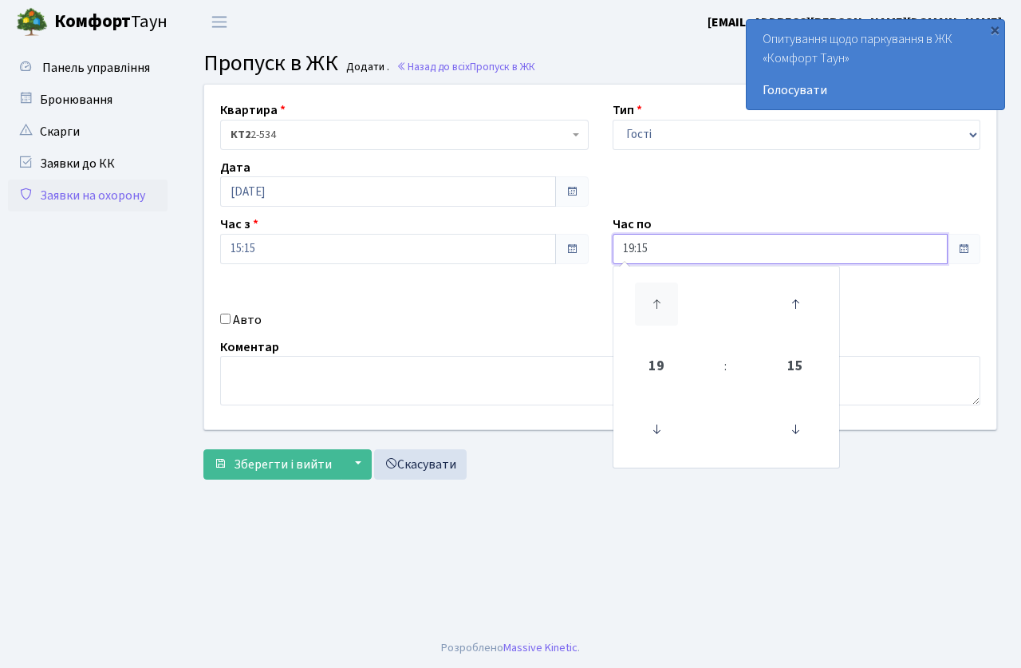
click at [656, 290] on icon at bounding box center [656, 303] width 43 height 43
type input "20:15"
click at [420, 337] on div "Коментар" at bounding box center [600, 371] width 784 height 69
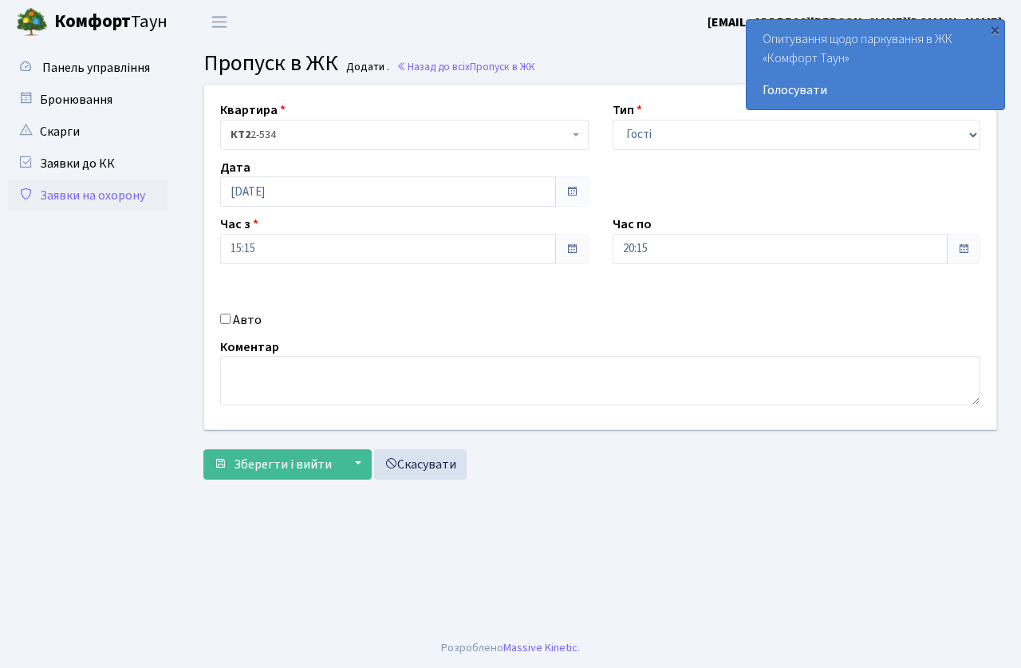
click at [224, 319] on input "Авто" at bounding box center [225, 318] width 10 height 10
checkbox input "true"
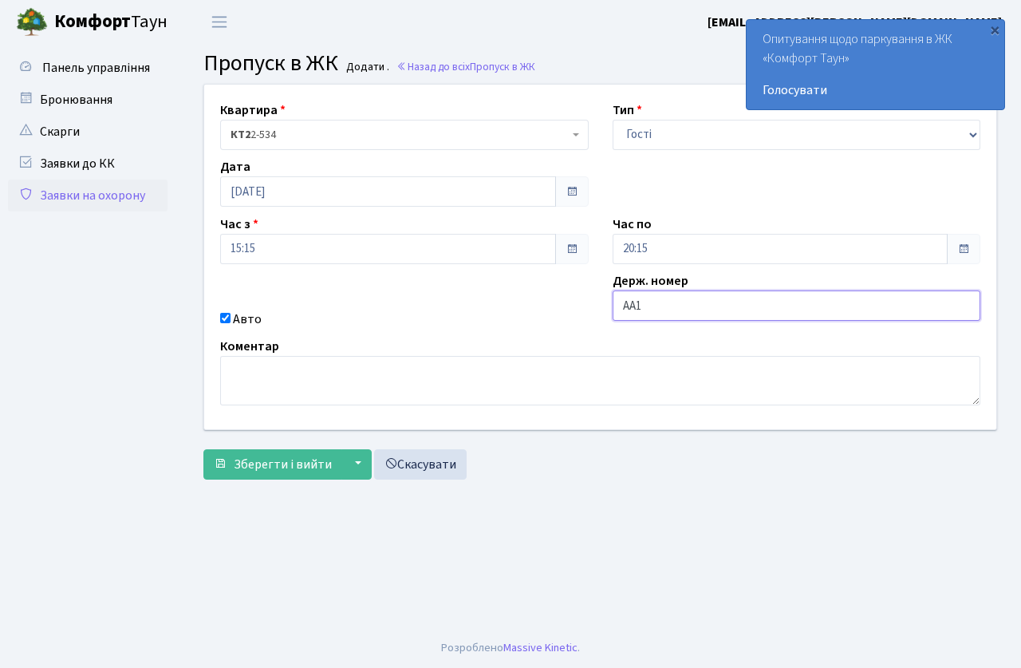
type input "АА1819ТР"
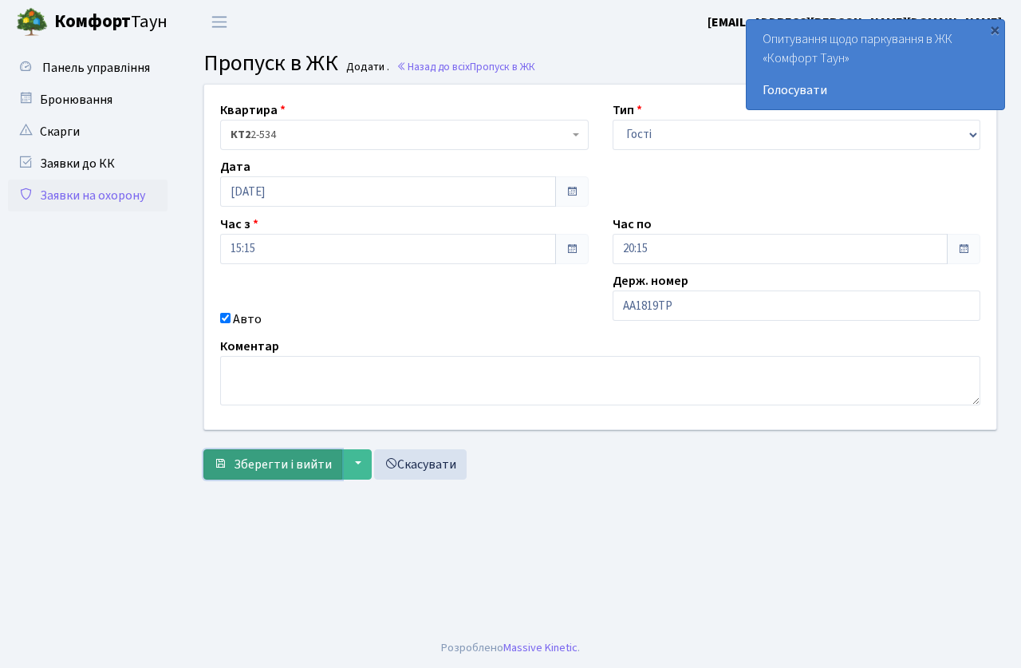
click at [298, 465] on span "Зберегти і вийти" at bounding box center [283, 465] width 98 height 18
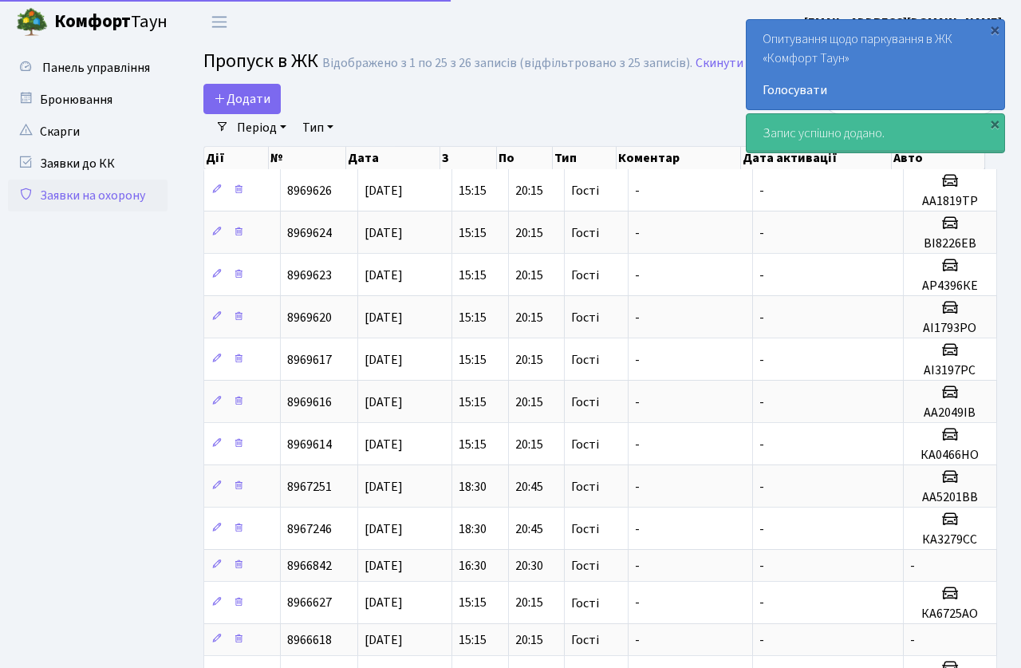
select select "25"
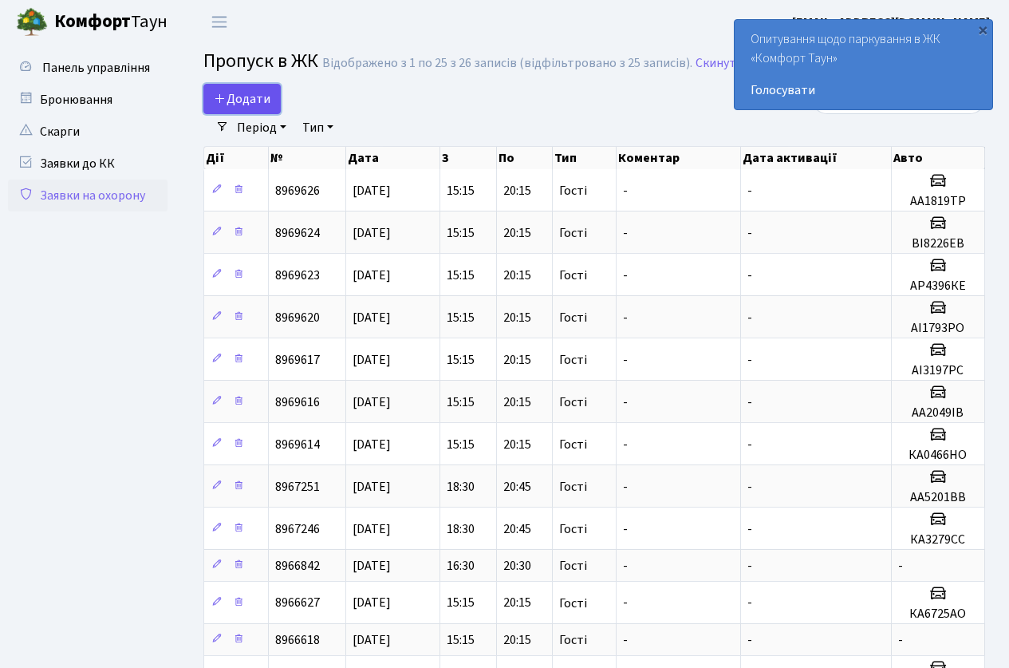
click at [257, 100] on span "Додати" at bounding box center [242, 99] width 57 height 18
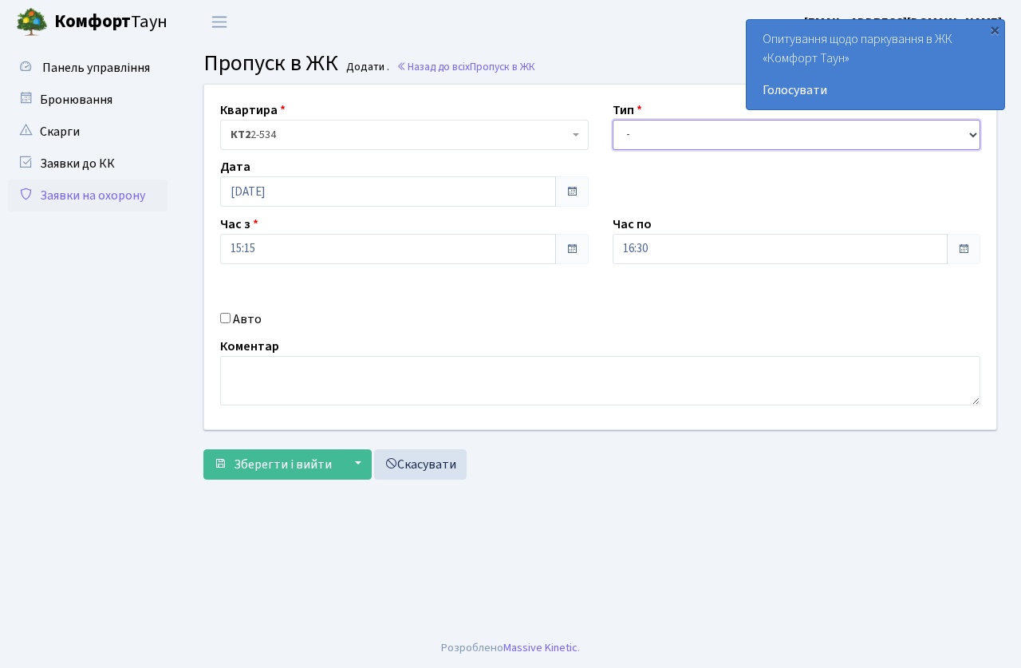
click at [703, 136] on select "- Доставка Таксі Гості Сервіс" at bounding box center [797, 135] width 369 height 30
select select "3"
click at [613, 120] on select "- Доставка Таксі Гості Сервіс" at bounding box center [797, 135] width 369 height 30
click at [670, 247] on input "16:30" at bounding box center [781, 249] width 336 height 30
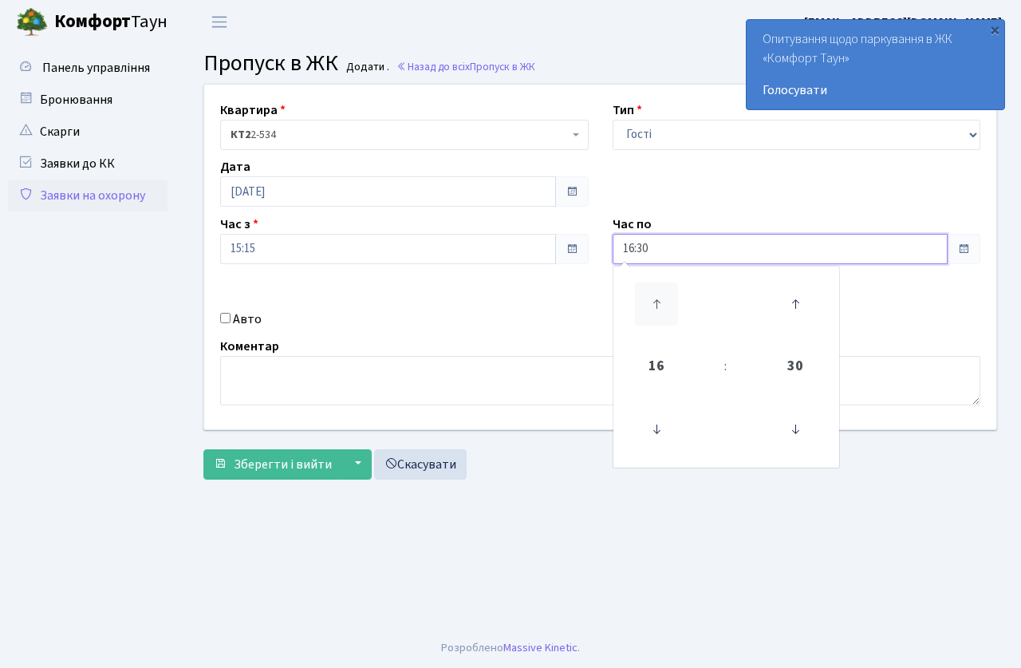
click at [661, 298] on icon at bounding box center [656, 303] width 43 height 43
type input "20:30"
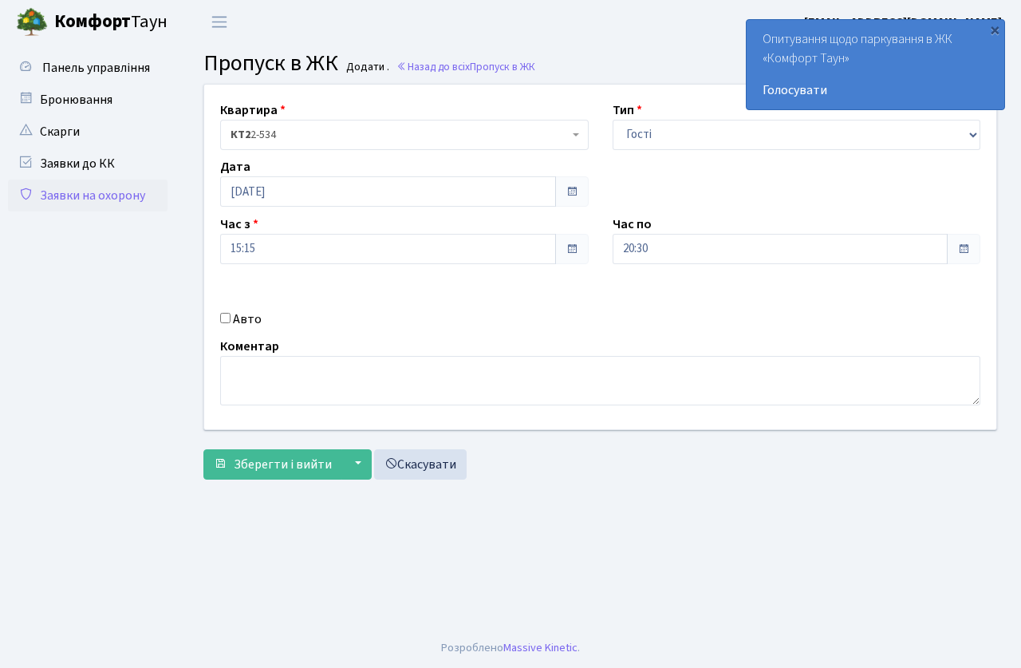
drag, startPoint x: 500, startPoint y: 322, endPoint x: 227, endPoint y: 306, distance: 274.1
click at [500, 323] on div "Авто" at bounding box center [404, 319] width 393 height 19
click at [217, 317] on div "Авто" at bounding box center [404, 319] width 393 height 19
click at [222, 321] on input "Авто" at bounding box center [225, 318] width 10 height 10
checkbox input "true"
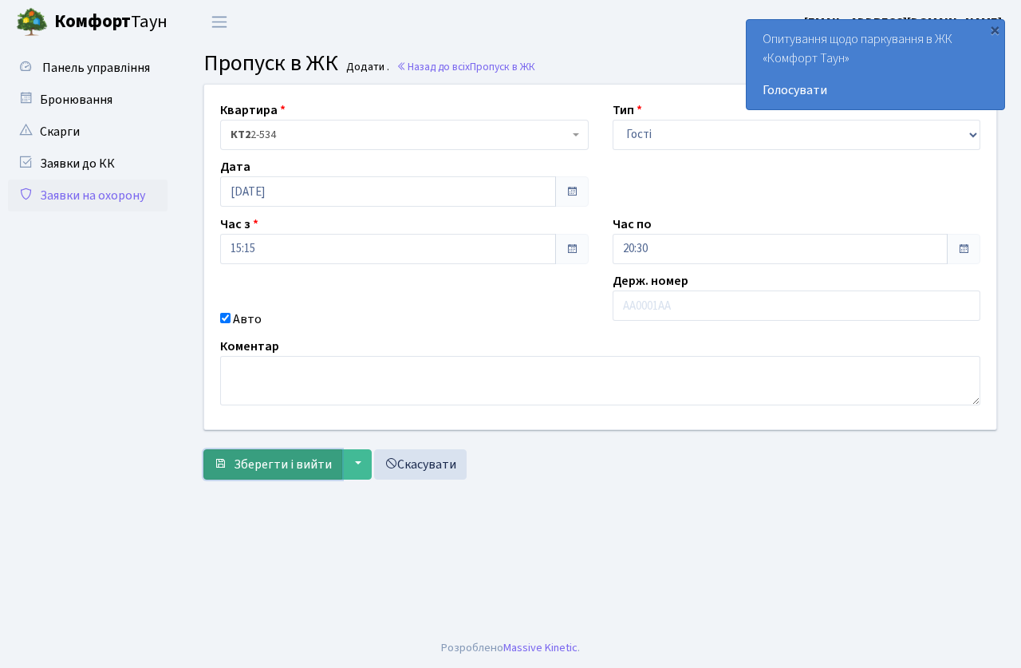
click at [311, 465] on span "Зберегти і вийти" at bounding box center [283, 465] width 98 height 18
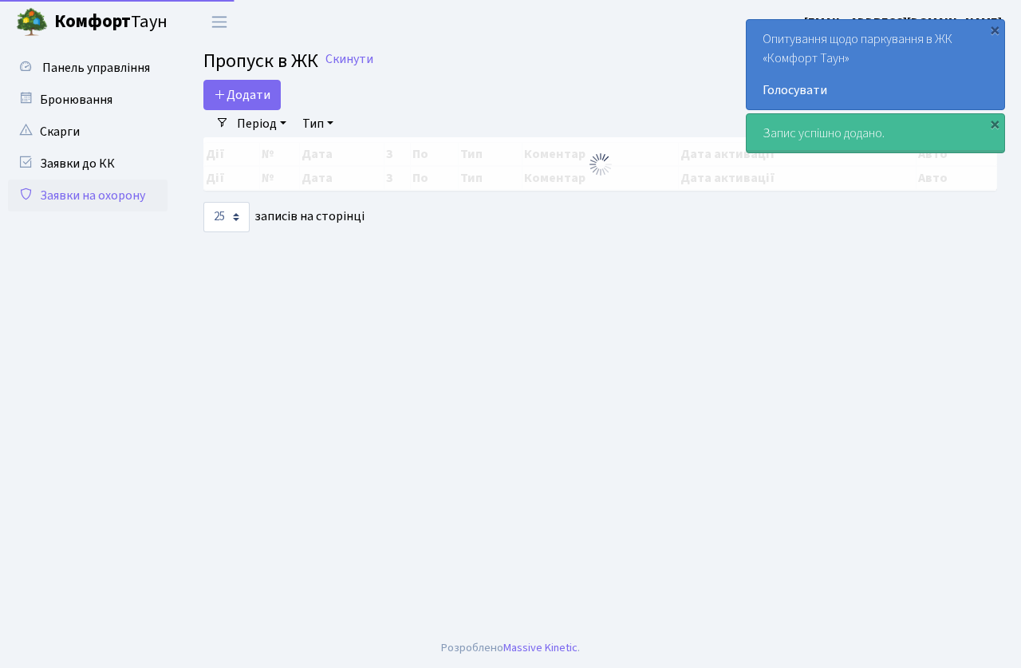
select select "25"
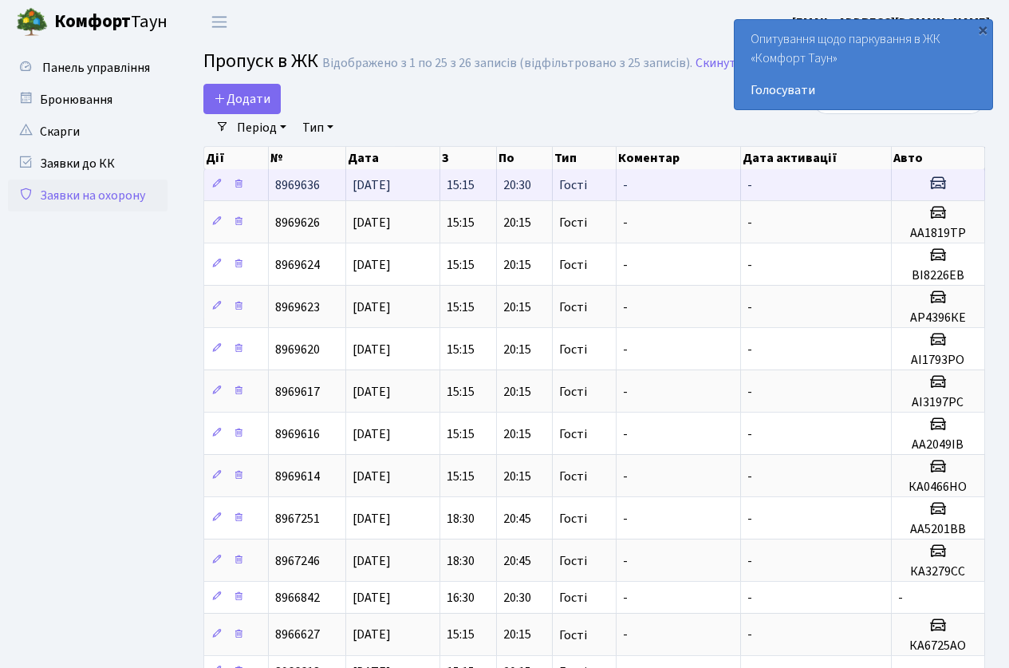
click at [259, 188] on td at bounding box center [236, 184] width 65 height 31
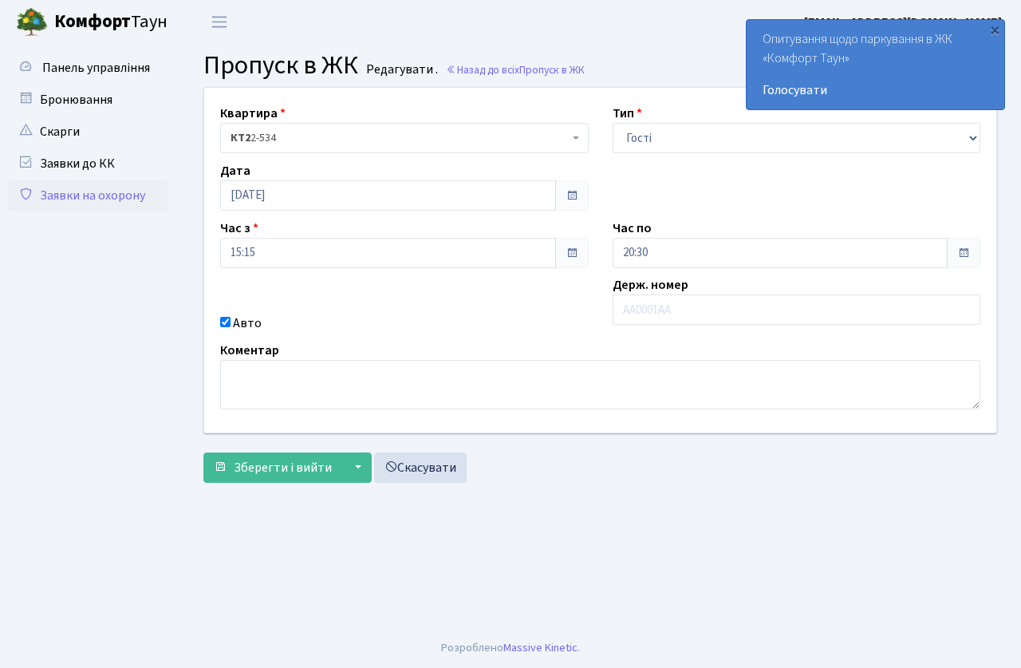
click at [224, 326] on input "Авто" at bounding box center [225, 322] width 10 height 10
checkbox input "false"
click at [252, 468] on span "Зберегти і вийти" at bounding box center [283, 468] width 98 height 18
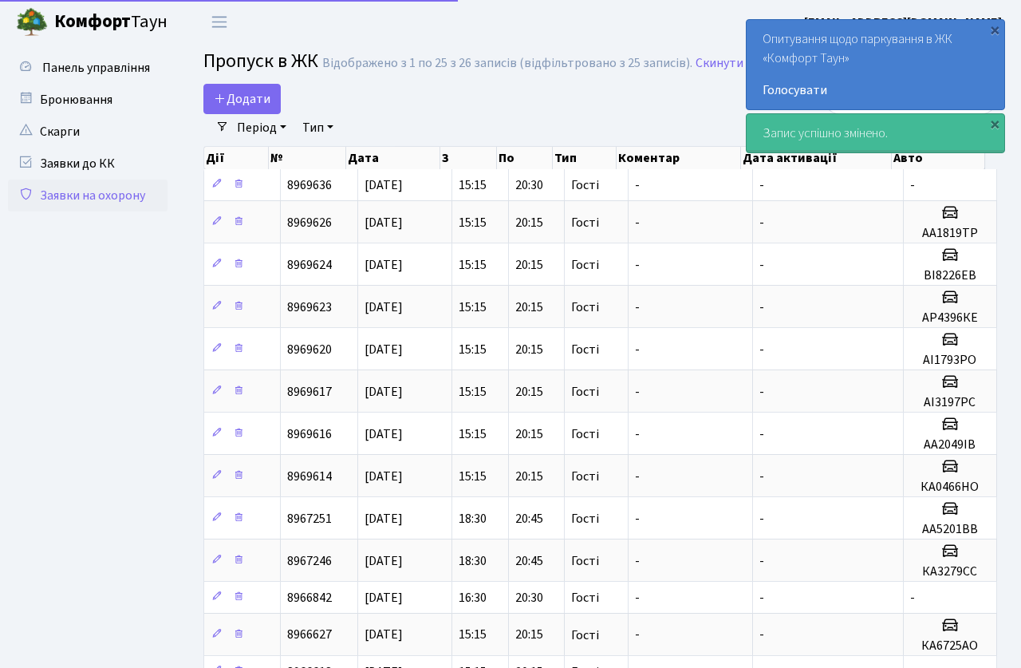
select select "25"
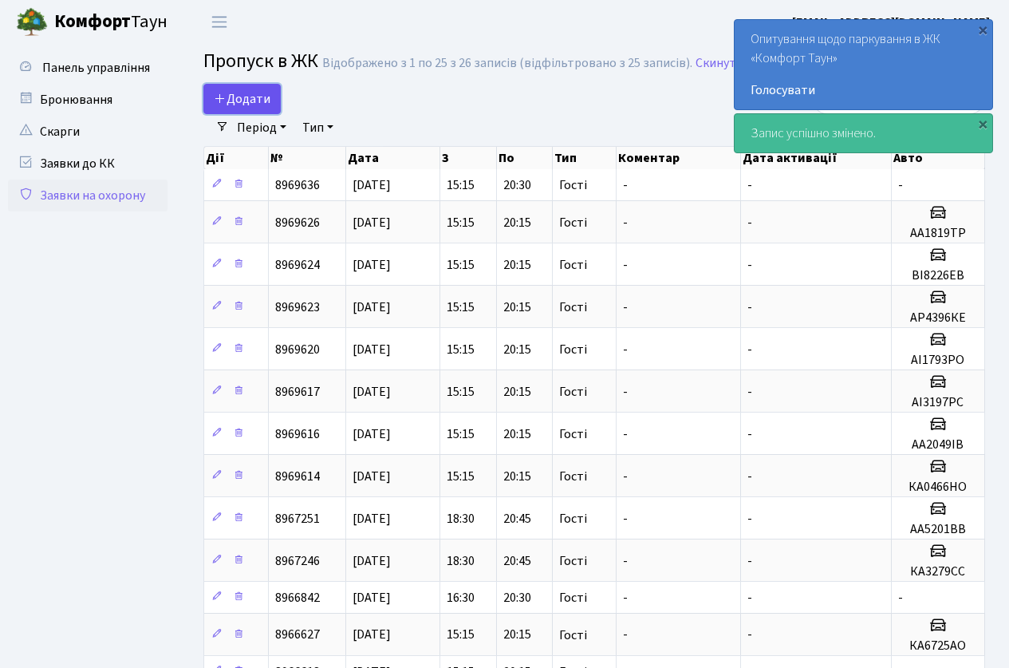
click at [243, 96] on span "Додати" at bounding box center [242, 99] width 57 height 18
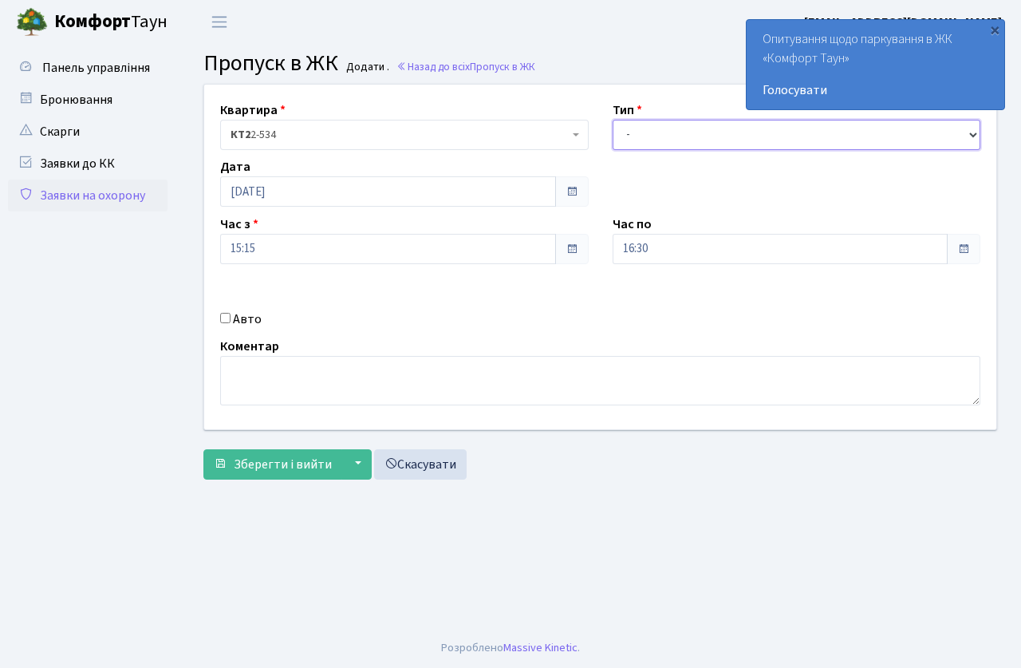
click at [665, 142] on select "- Доставка Таксі Гості Сервіс" at bounding box center [797, 135] width 369 height 30
select select "3"
click at [613, 120] on select "- Доставка Таксі Гості Сервіс" at bounding box center [797, 135] width 369 height 30
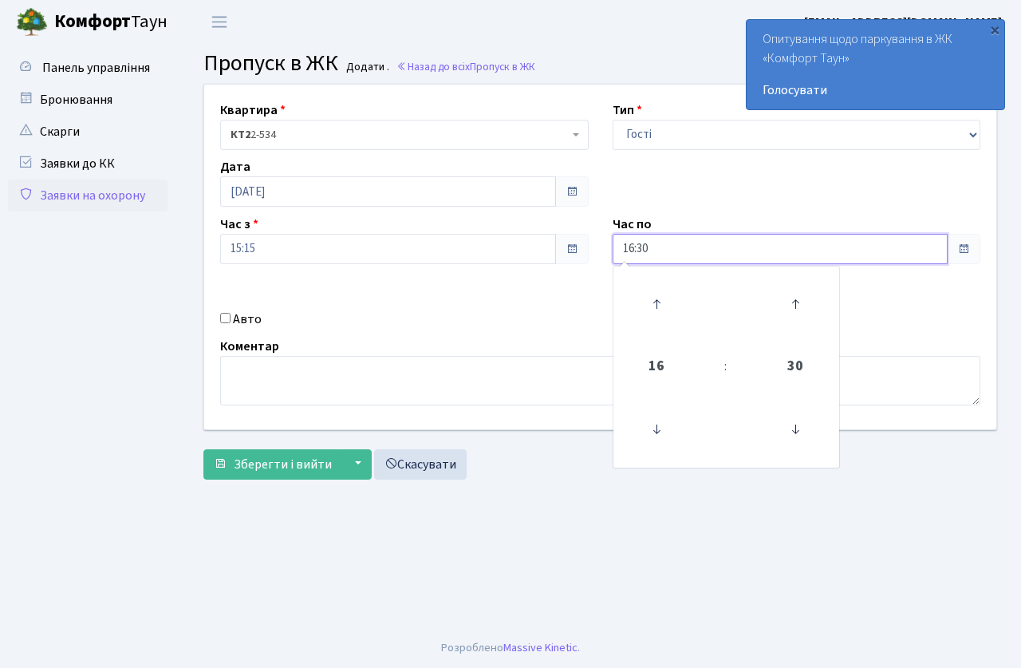
click at [681, 252] on input "16:30" at bounding box center [781, 249] width 336 height 30
click at [653, 294] on icon at bounding box center [656, 303] width 43 height 43
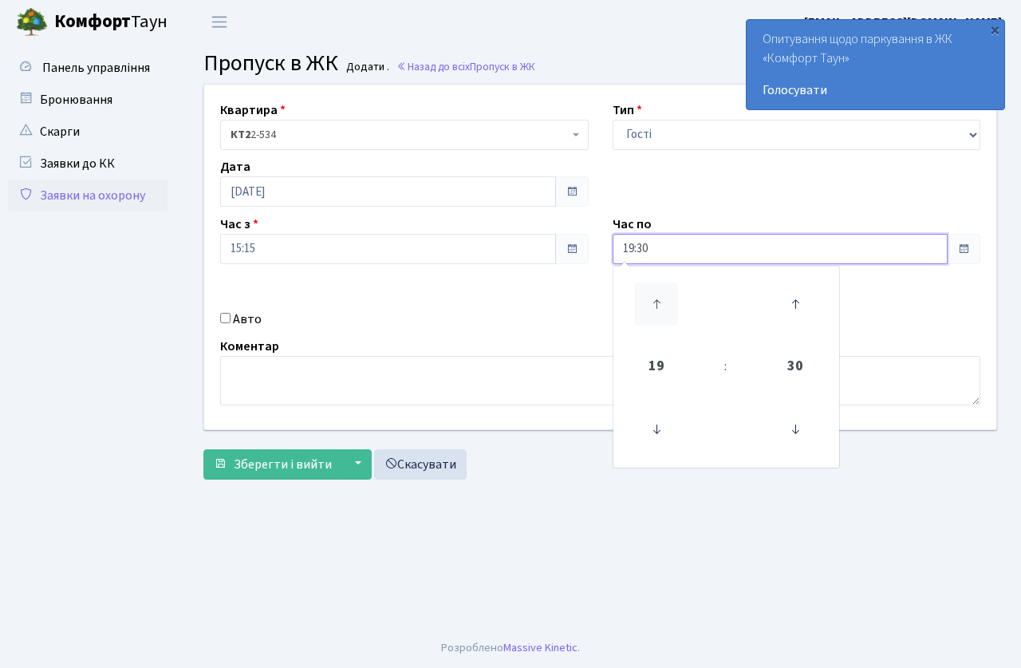
type input "20:30"
click at [486, 346] on div "Коментар" at bounding box center [600, 371] width 784 height 69
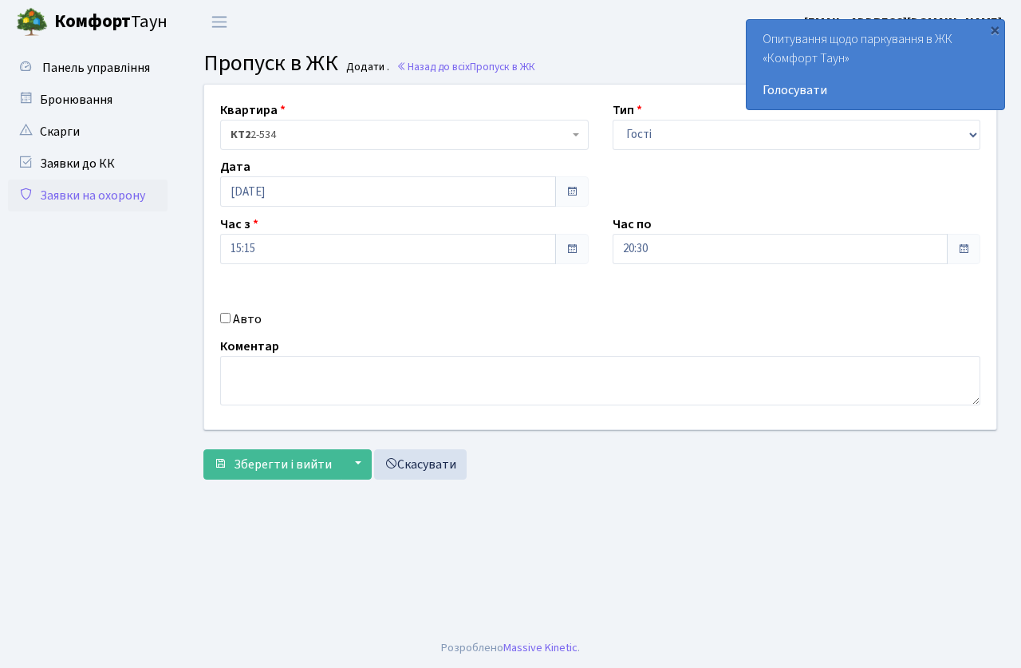
click at [225, 319] on input "Авто" at bounding box center [225, 318] width 10 height 10
checkbox input "true"
click at [265, 465] on span "Зберегти і вийти" at bounding box center [283, 465] width 98 height 18
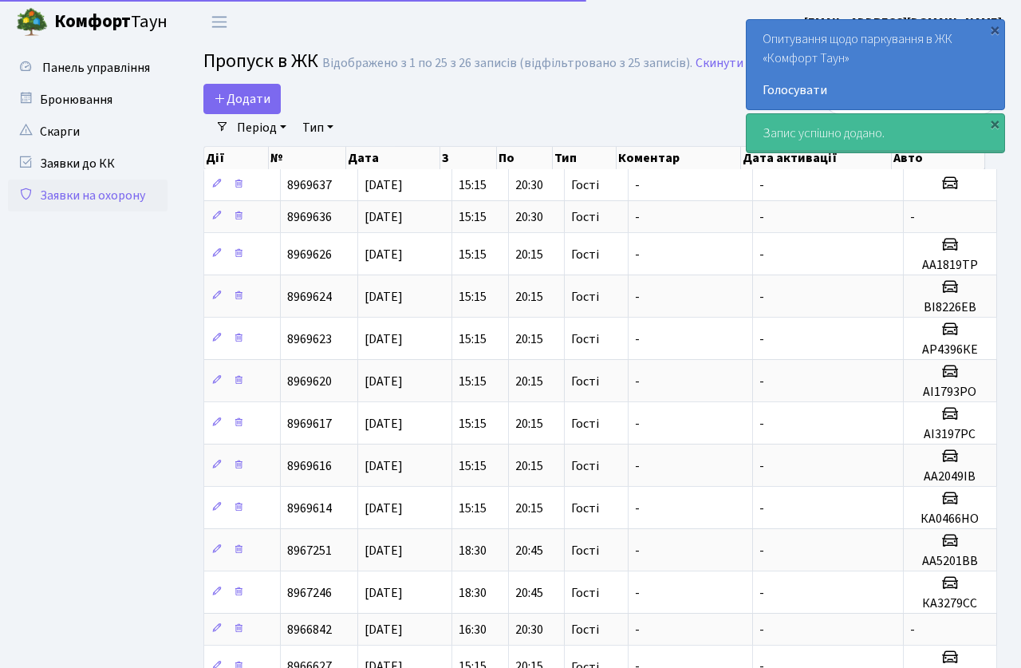
select select "25"
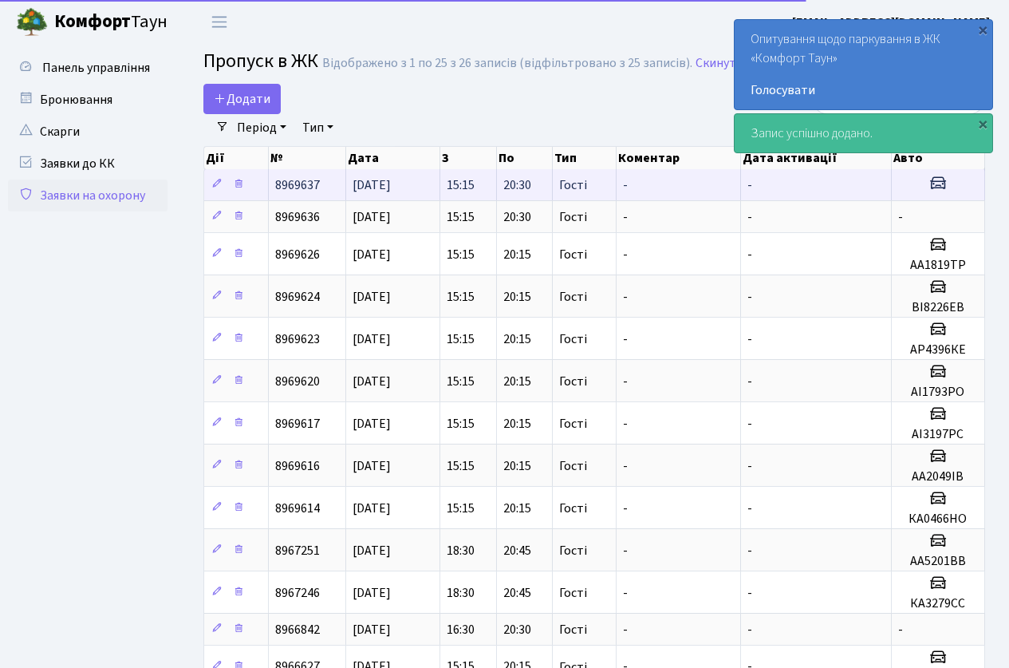
click at [255, 186] on td at bounding box center [236, 184] width 65 height 31
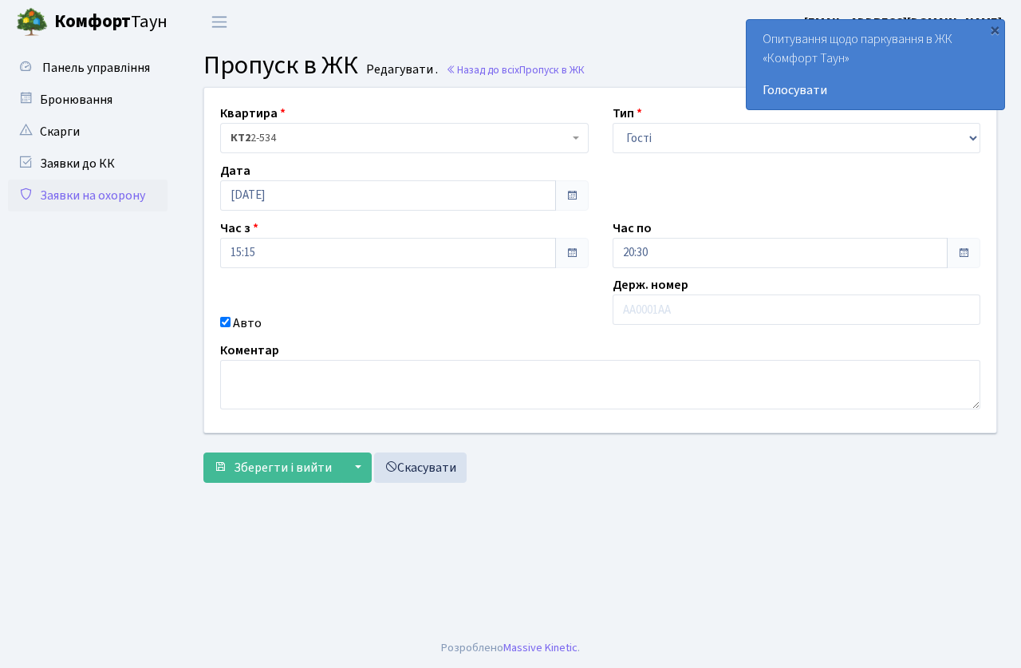
click at [224, 321] on input "Авто" at bounding box center [225, 322] width 10 height 10
checkbox input "false"
click at [266, 469] on span "Зберегти і вийти" at bounding box center [283, 468] width 98 height 18
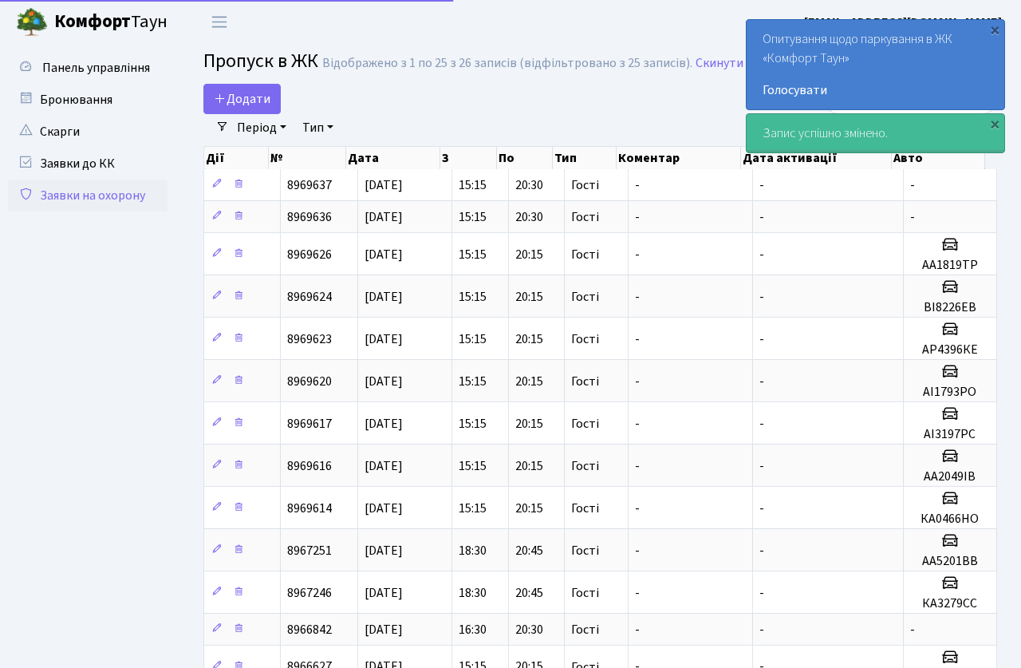
select select "25"
